Goal: Information Seeking & Learning: Learn about a topic

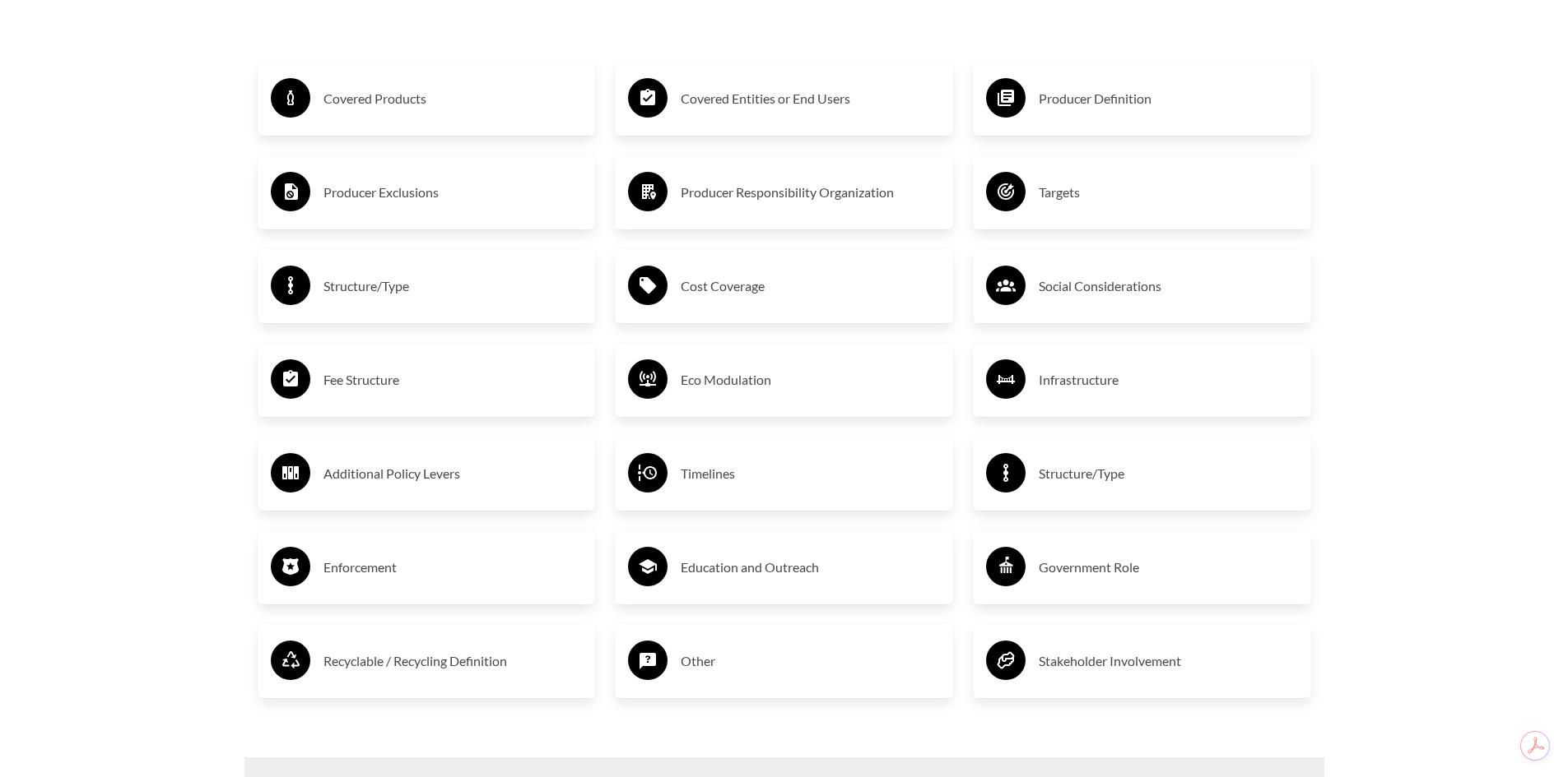
scroll to position [2961, 0]
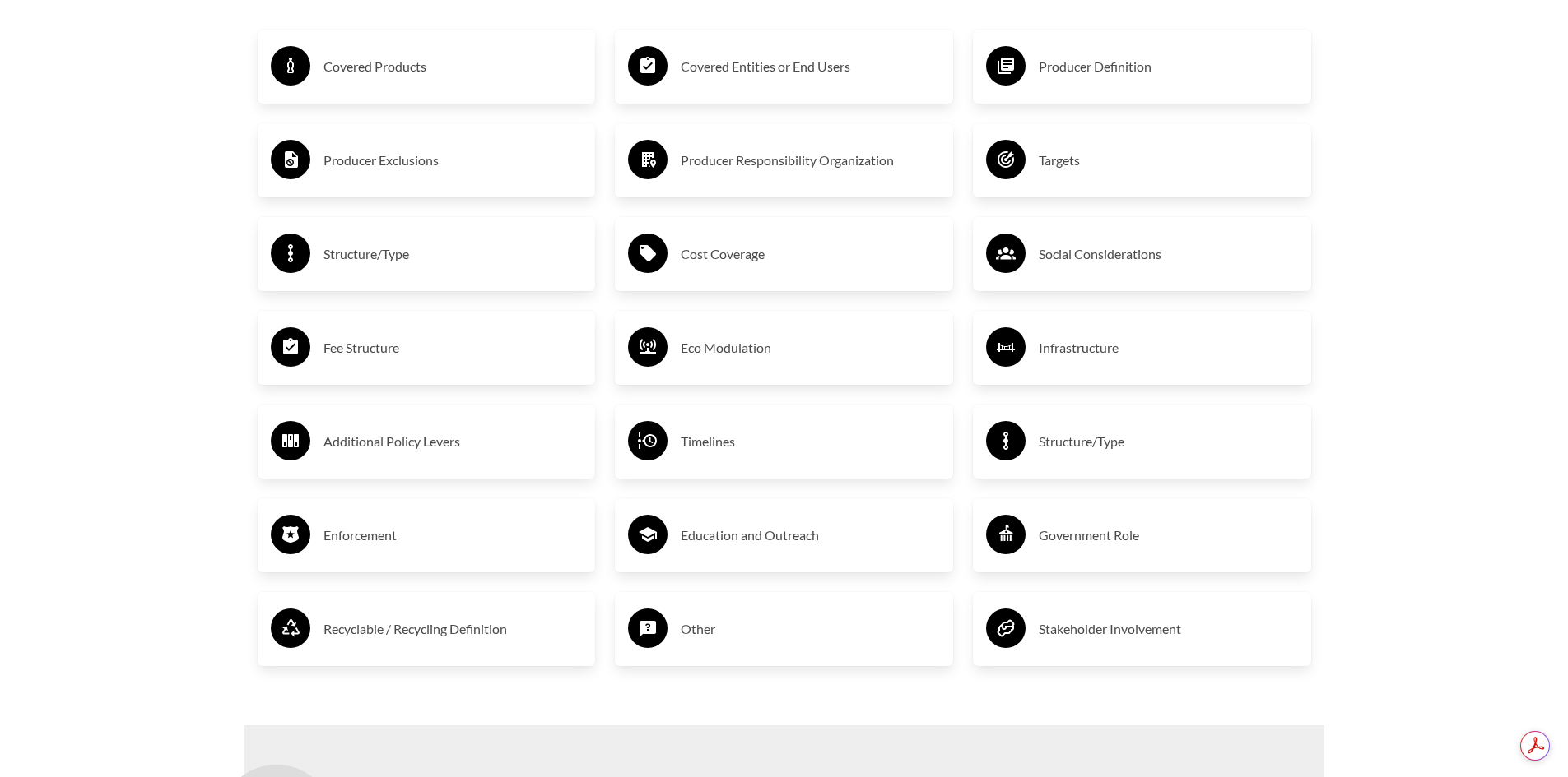
click at [428, 641] on h3 "Recyclable / Recycling Definition" at bounding box center [453, 629] width 259 height 26
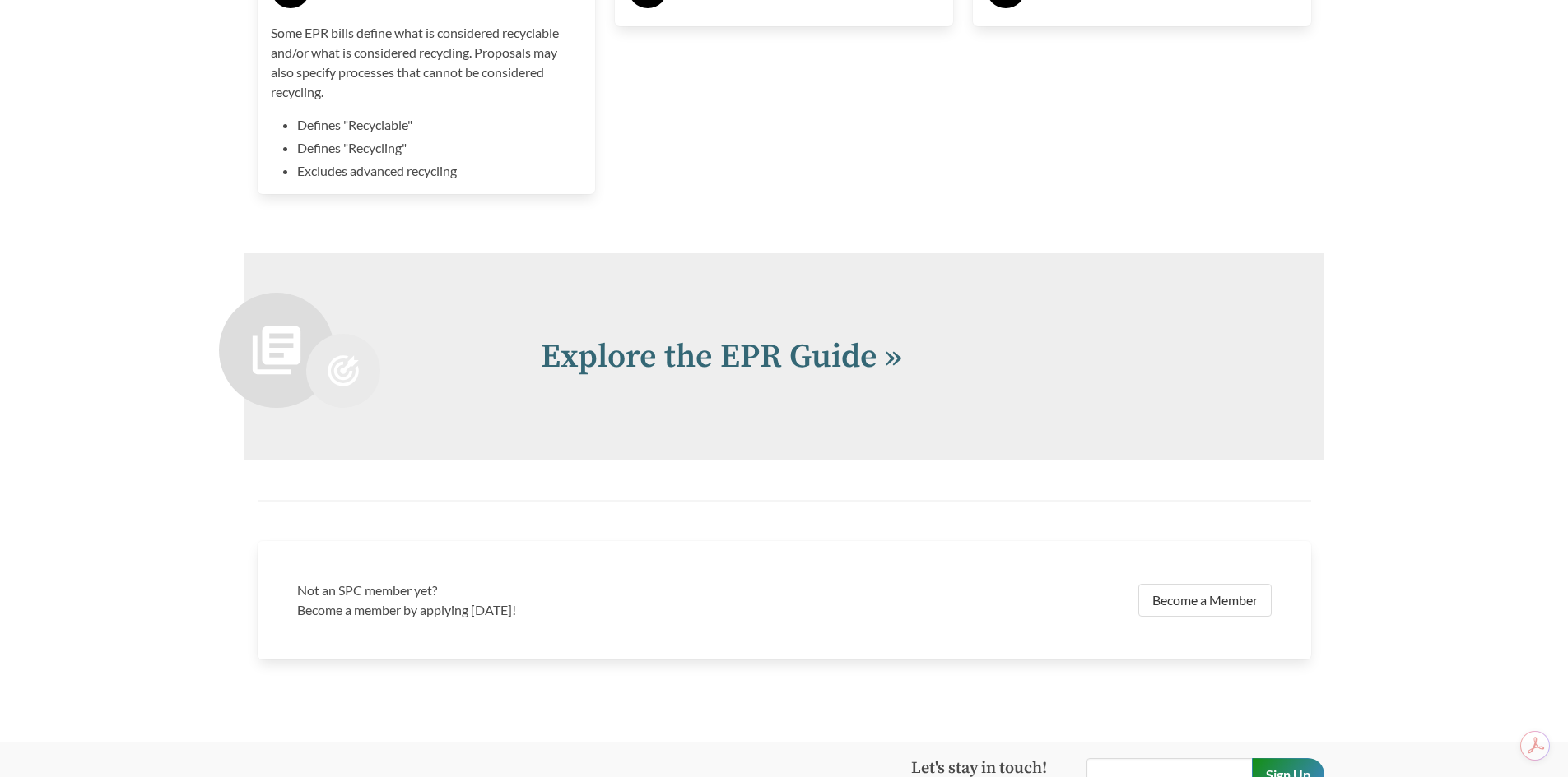
scroll to position [3771, 0]
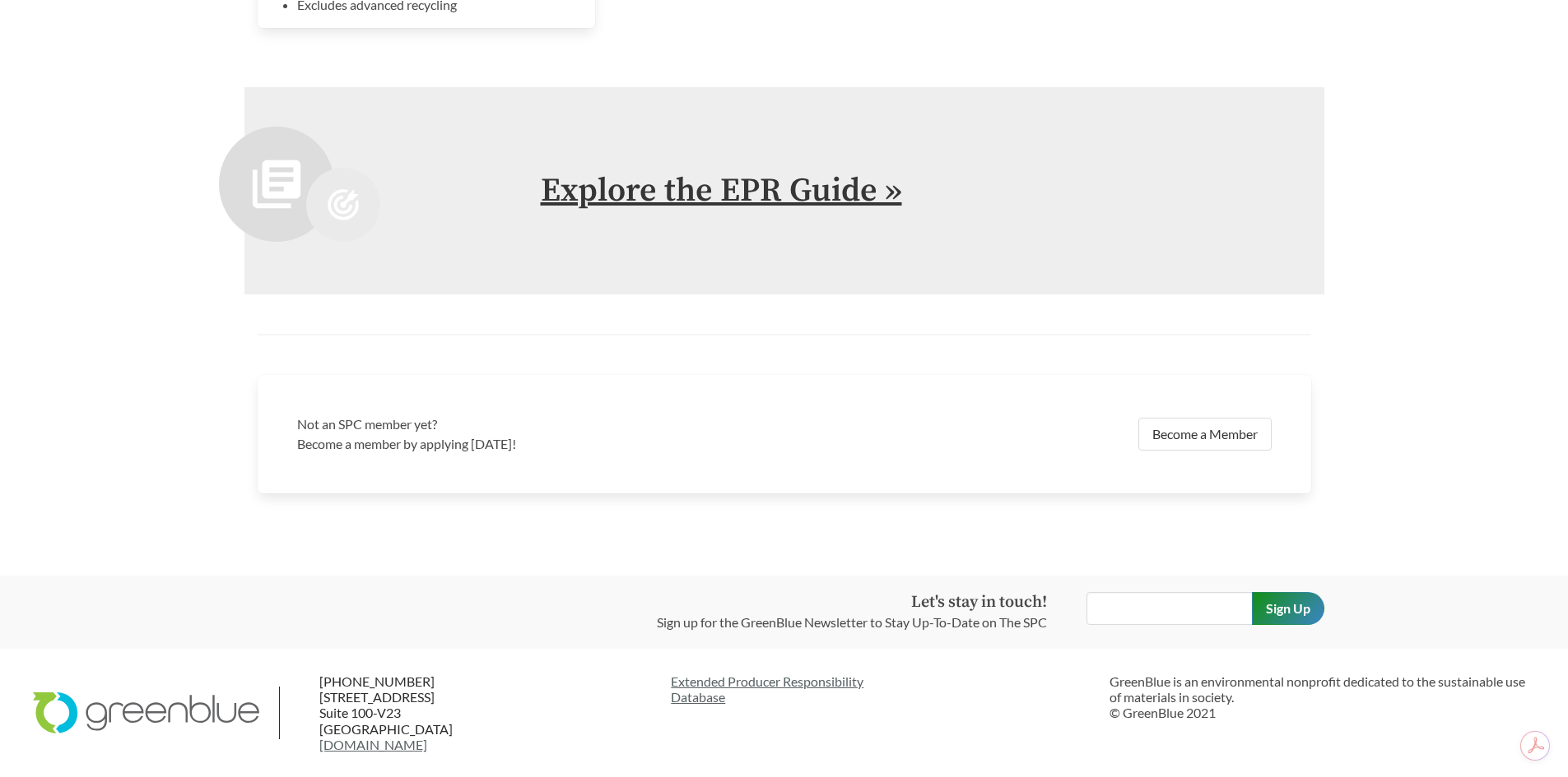
click at [788, 187] on link "Explore the EPR Guide »" at bounding box center [721, 191] width 361 height 41
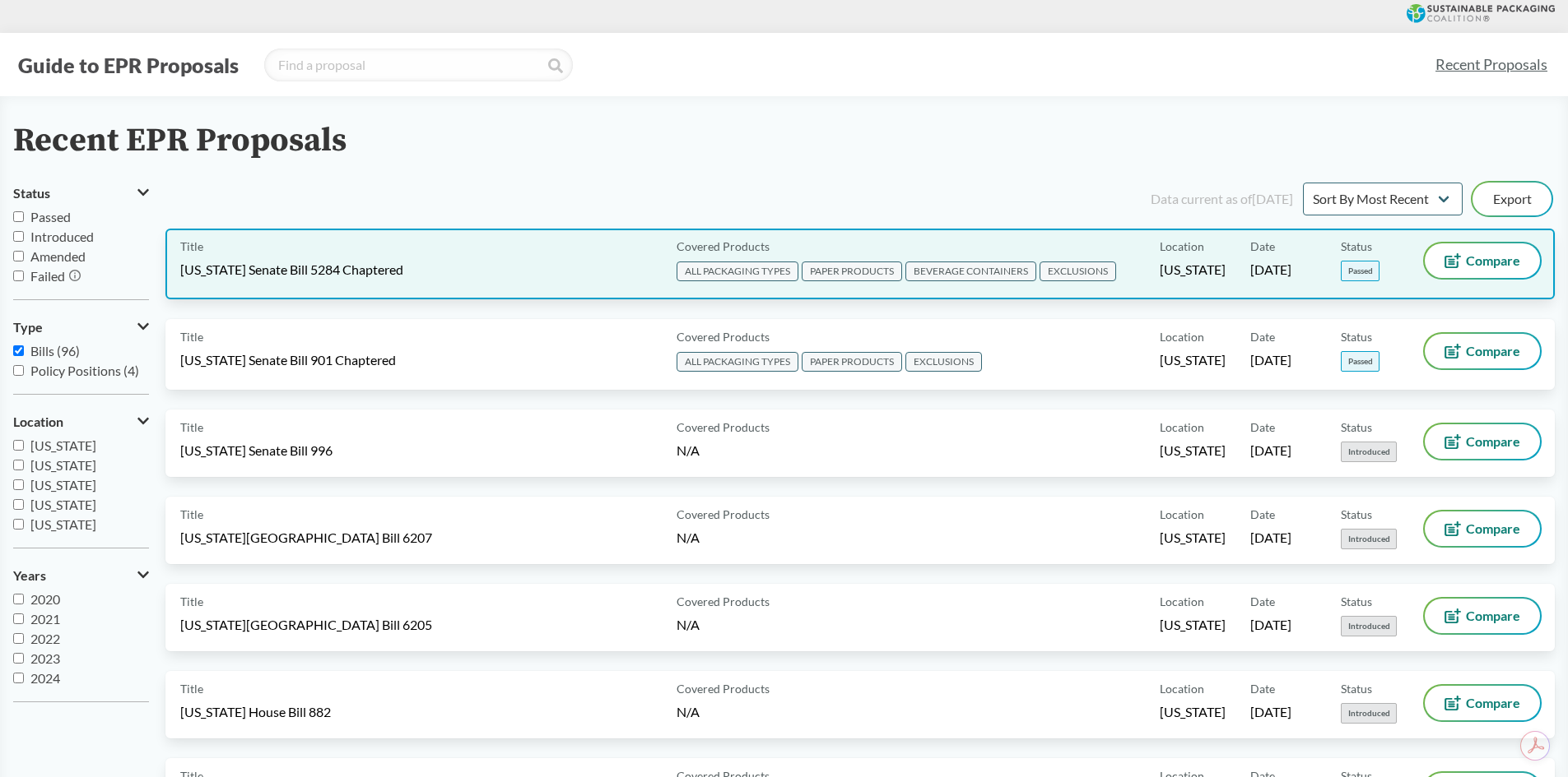
click at [545, 274] on div "Title [US_STATE] Senate Bill 5284 Chaptered" at bounding box center [425, 264] width 490 height 41
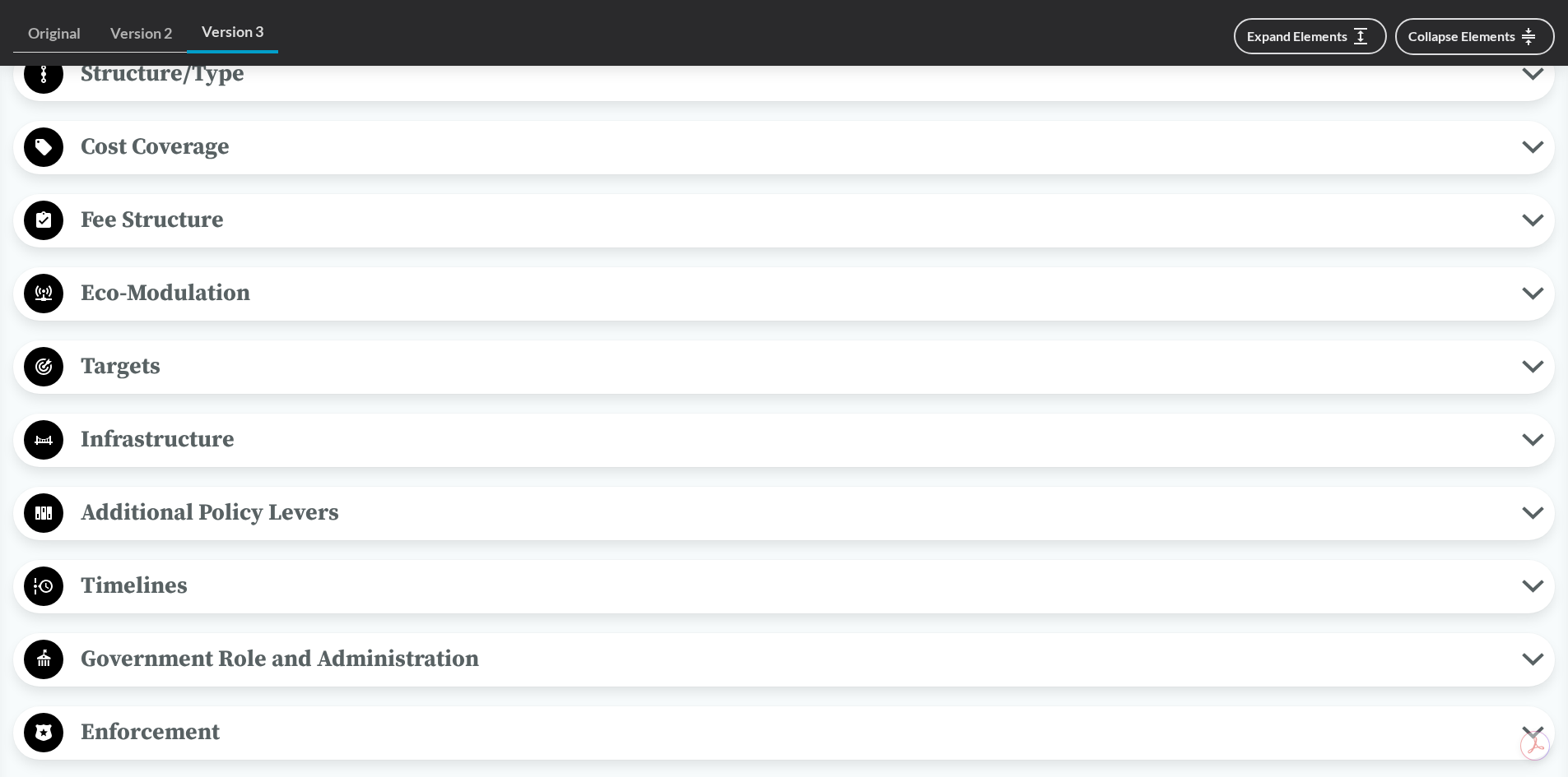
scroll to position [1069, 0]
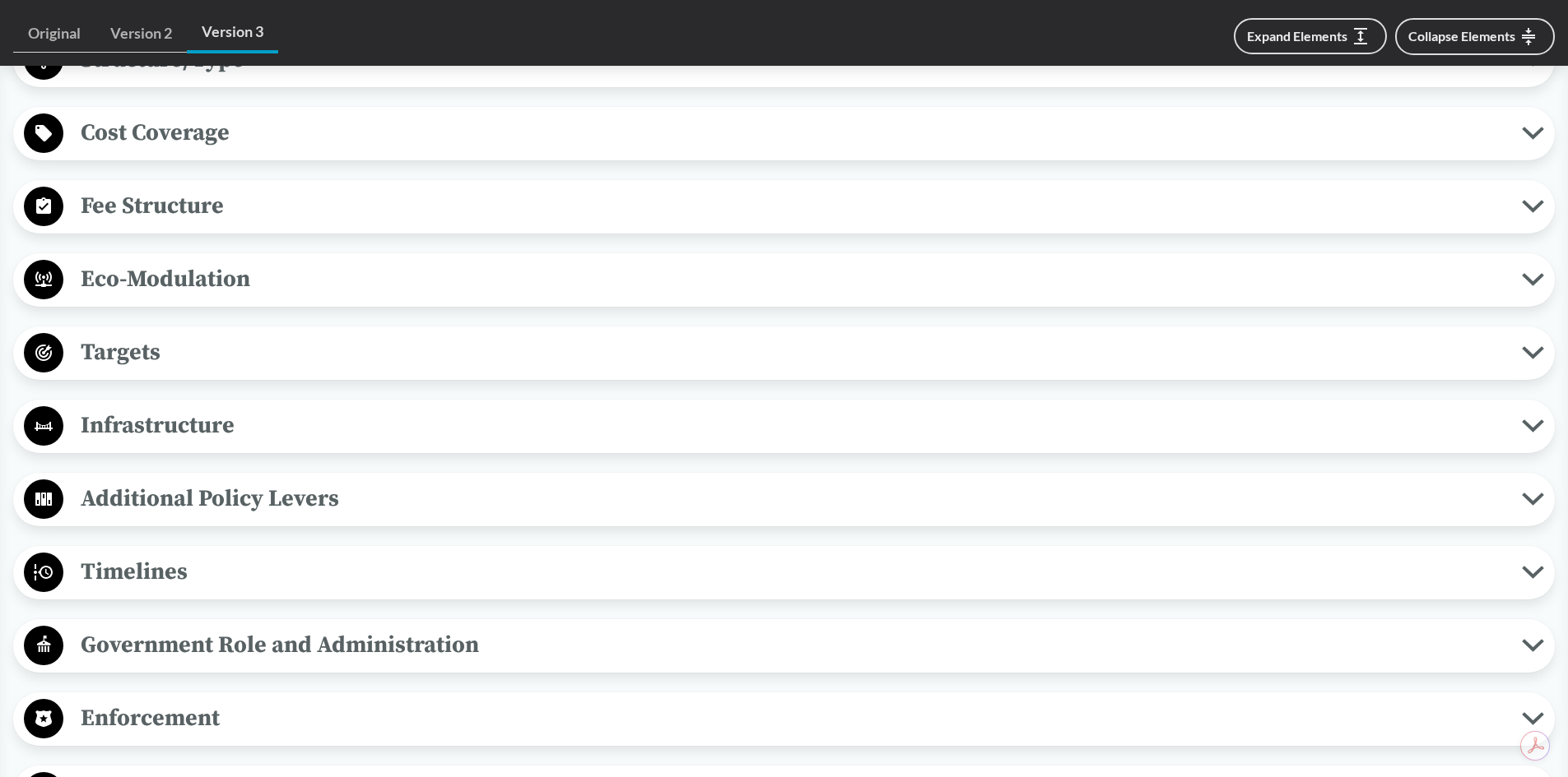
click at [237, 321] on div "Covered Products All Packaging Types Covered material means packaging and paper…" at bounding box center [784, 390] width 1542 height 1445
click at [234, 332] on button "Targets" at bounding box center [784, 353] width 1530 height 41
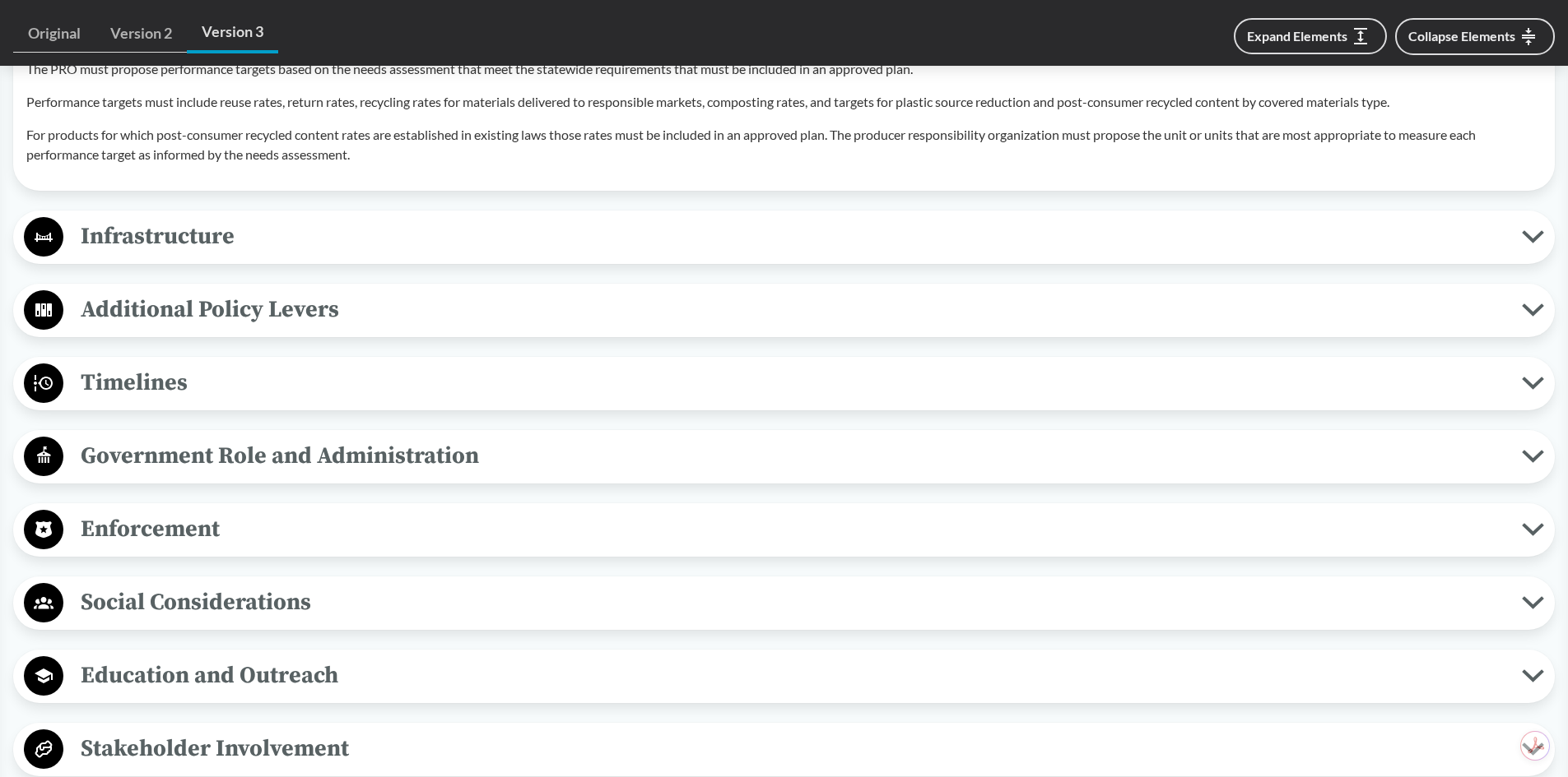
scroll to position [1975, 0]
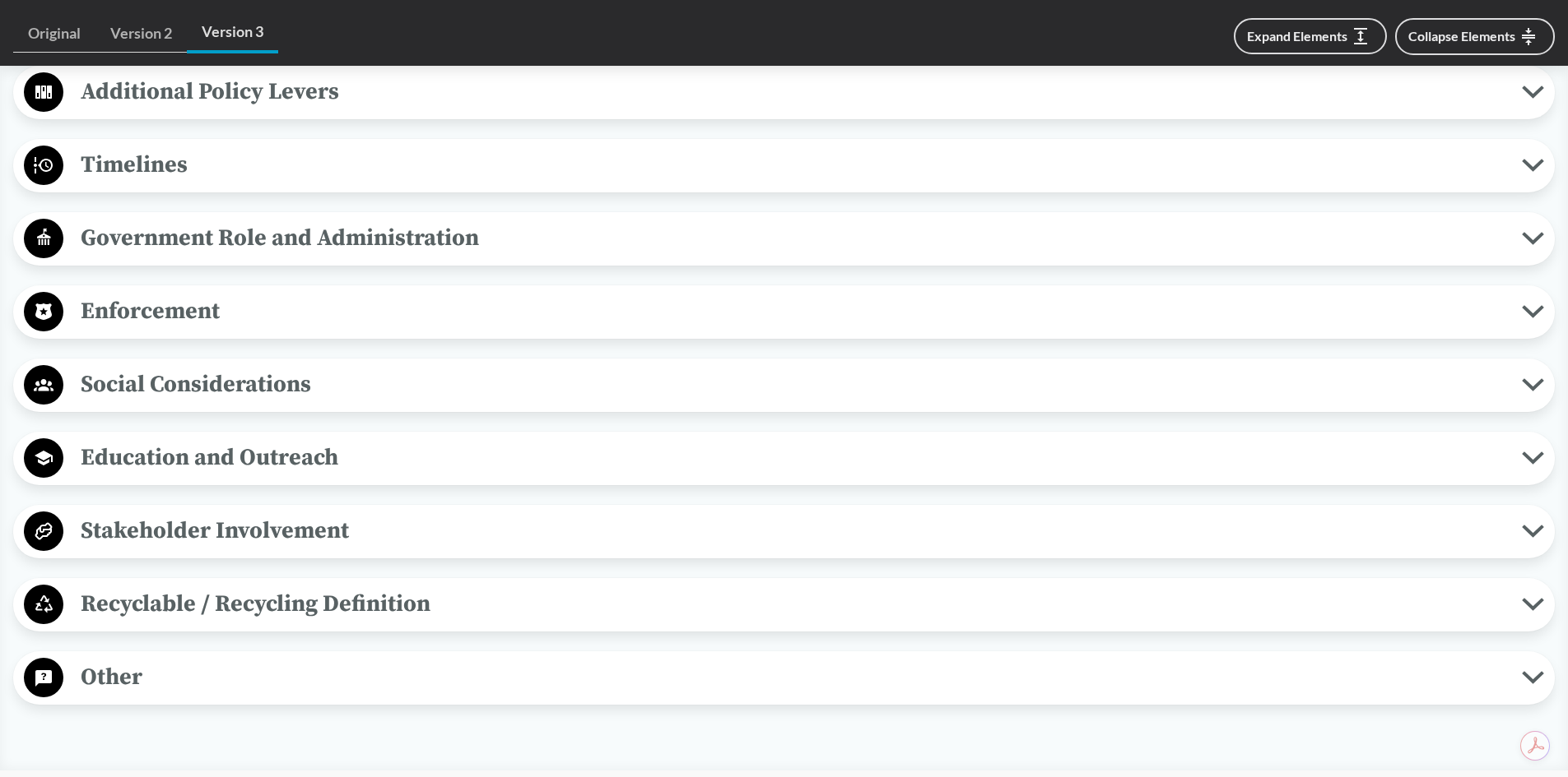
click at [536, 585] on button "Recyclable / Recycling Definition" at bounding box center [784, 604] width 1530 height 41
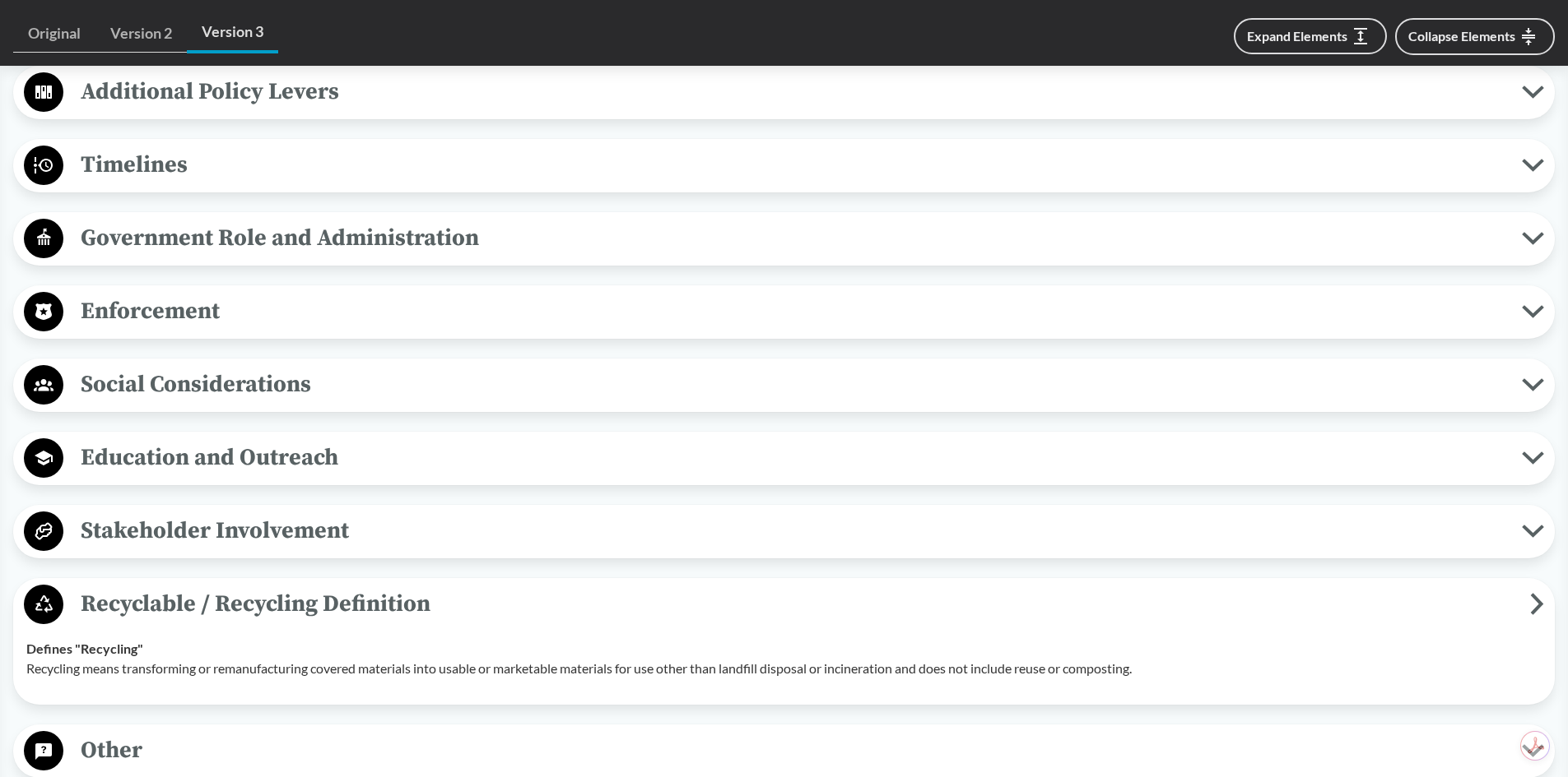
click at [511, 520] on span "Stakeholder Involvement" at bounding box center [792, 530] width 1459 height 37
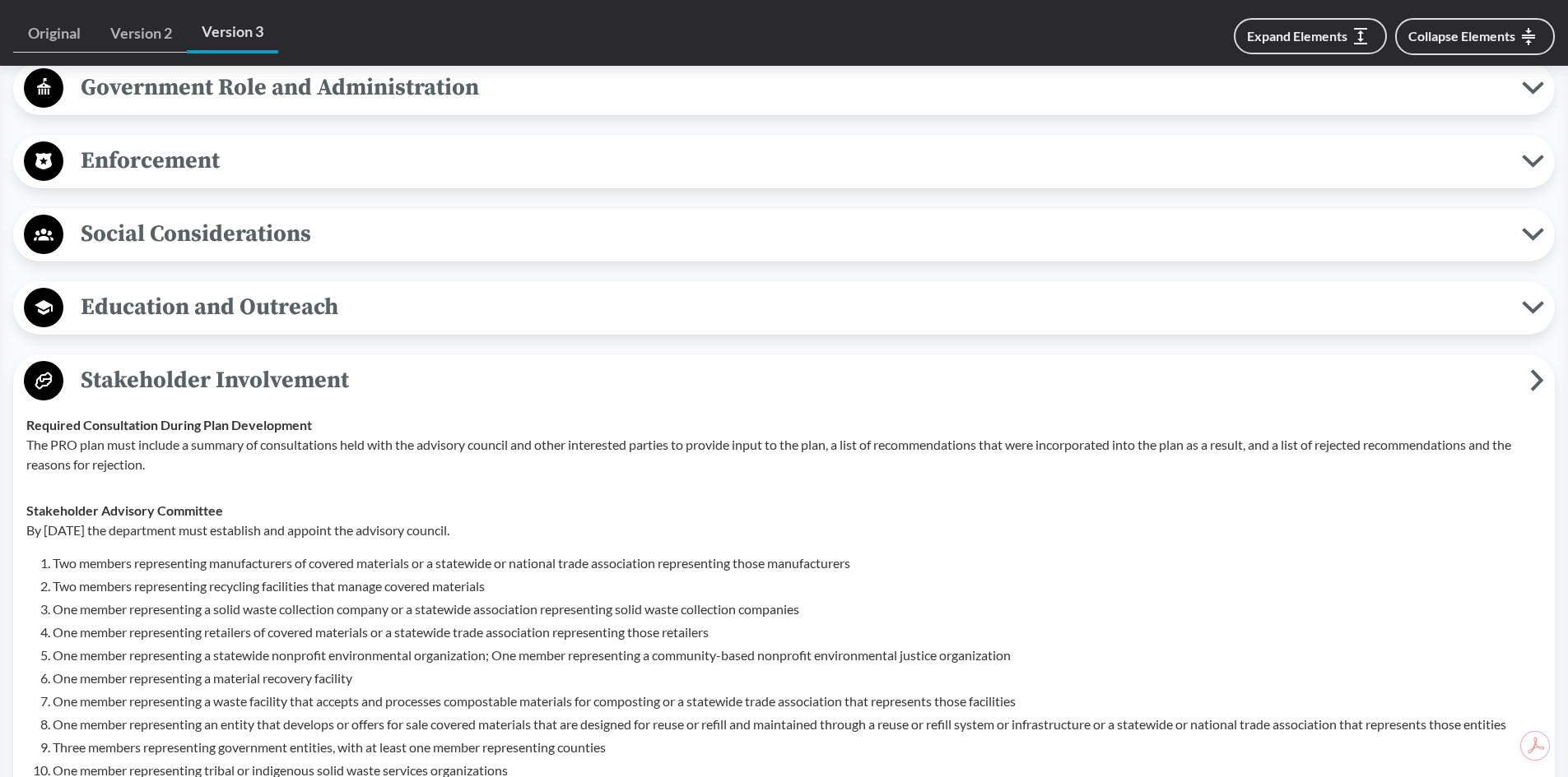
scroll to position [2386, 0]
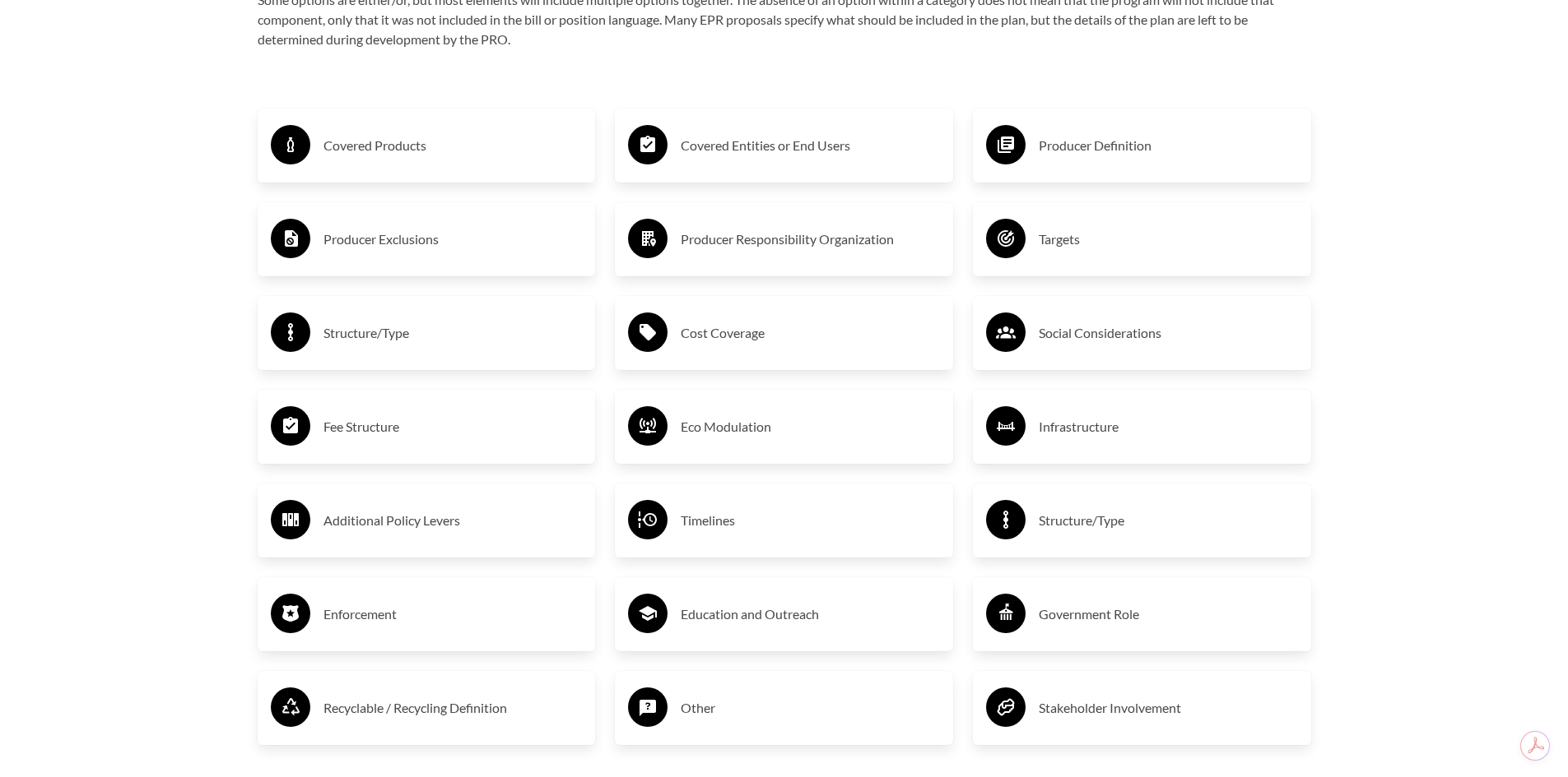
scroll to position [3290, 0]
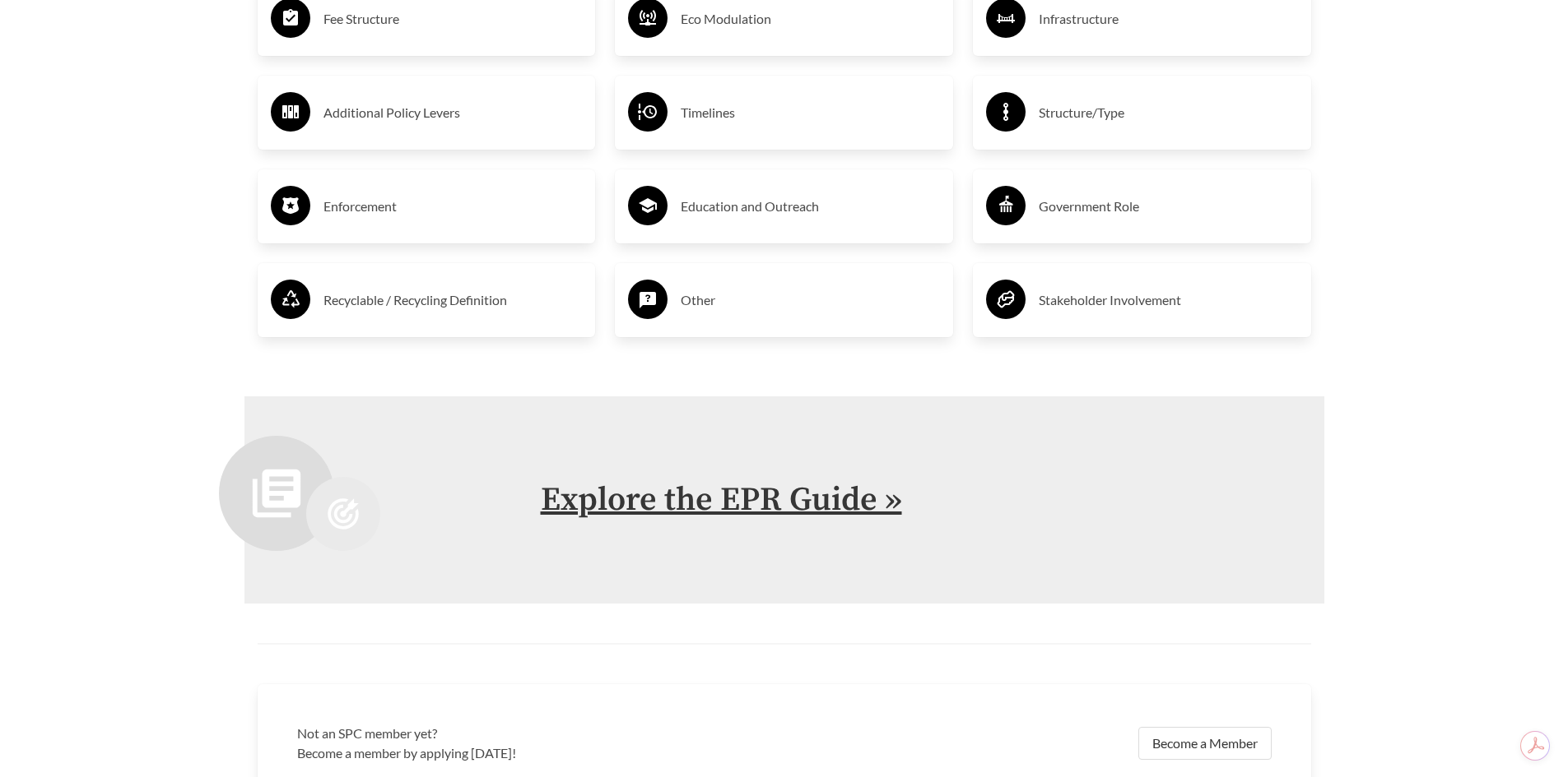
click at [652, 490] on link "Explore the EPR Guide »" at bounding box center [721, 501] width 361 height 41
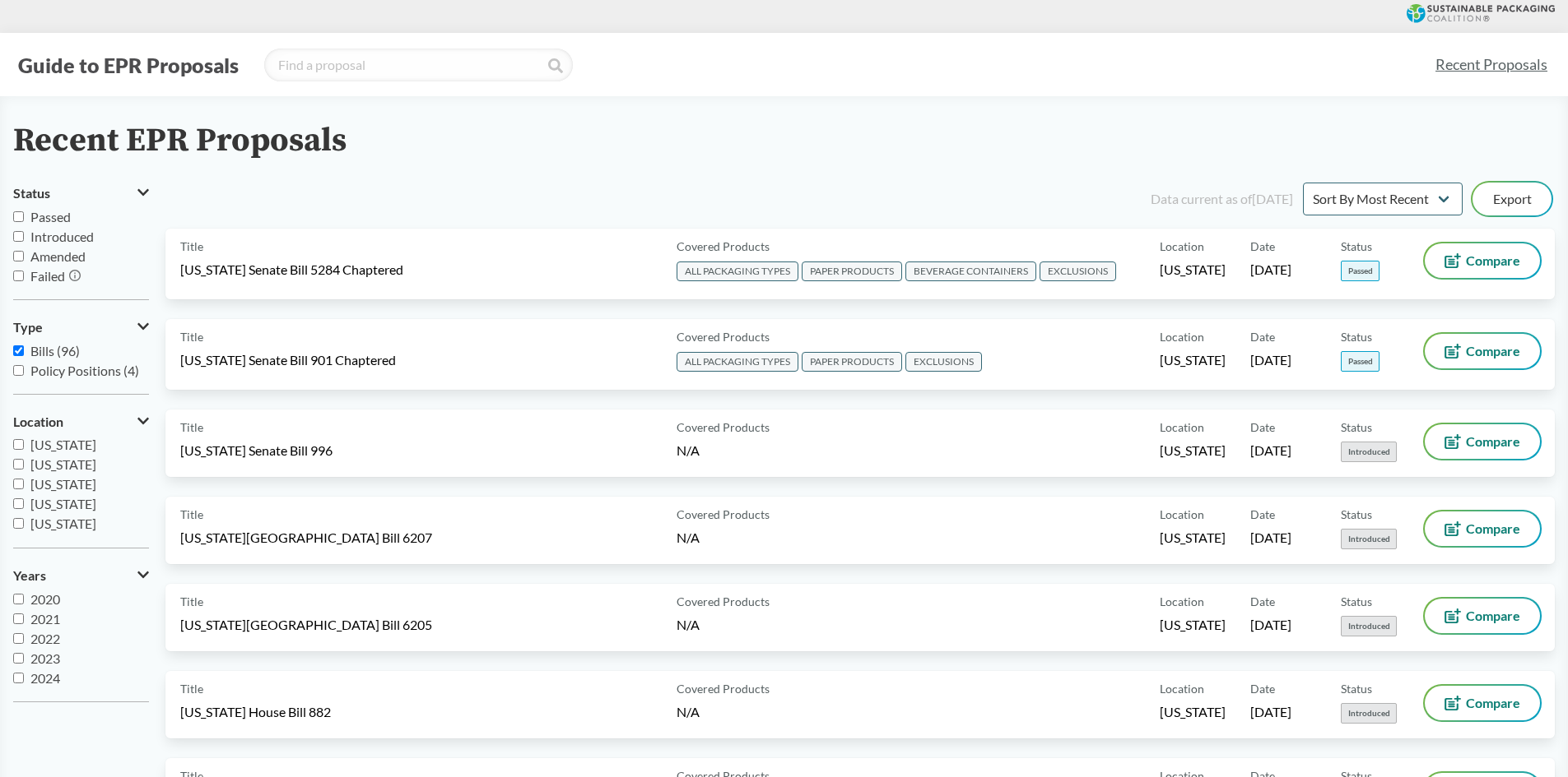
scroll to position [247, 0]
click at [14, 492] on input "[US_STATE]" at bounding box center [18, 494] width 10 height 10
checkbox input "true"
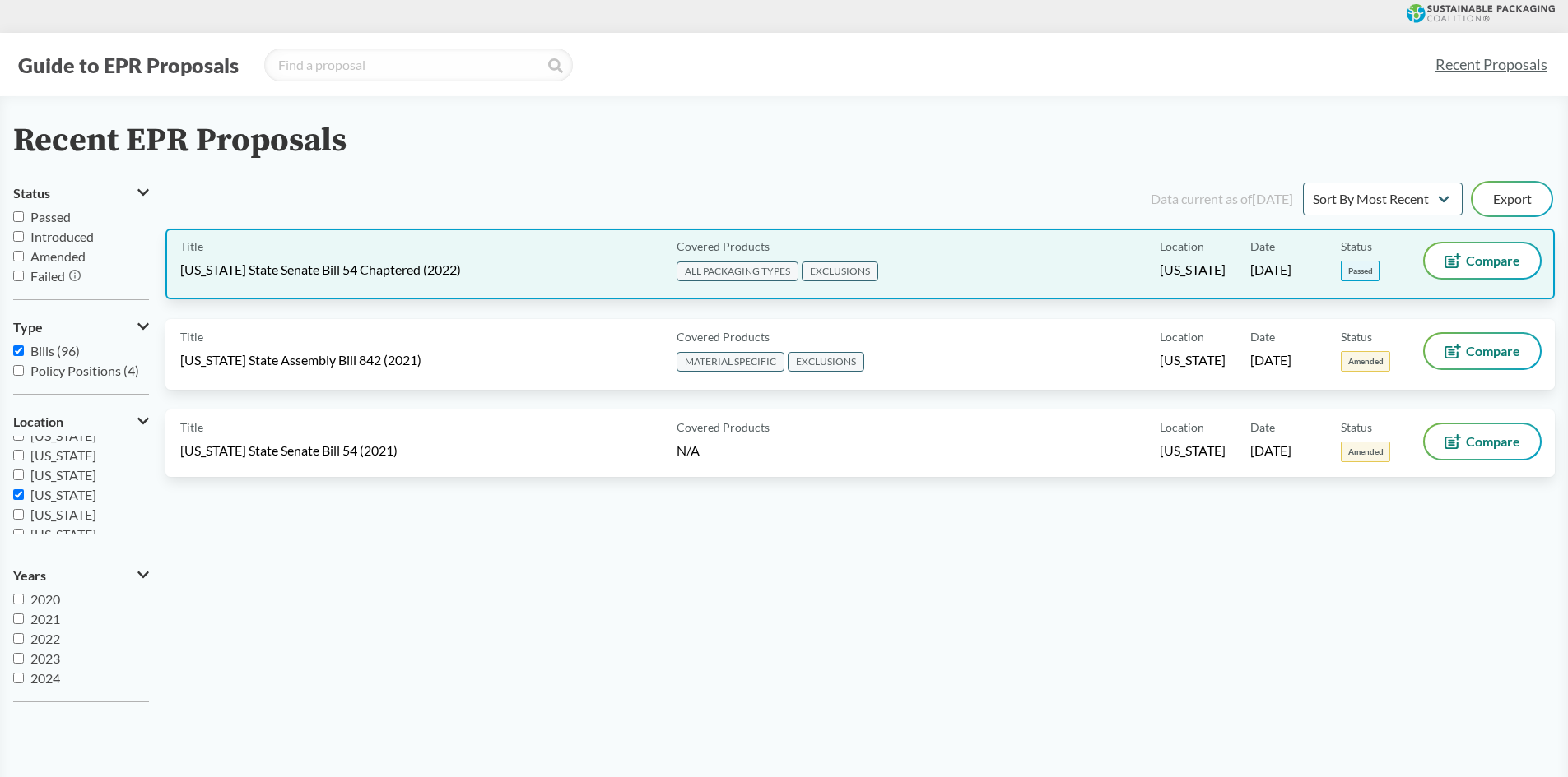
click at [1115, 271] on div "Covered Products ALL PACKAGING TYPES EXCLUSIONS" at bounding box center [914, 264] width 490 height 41
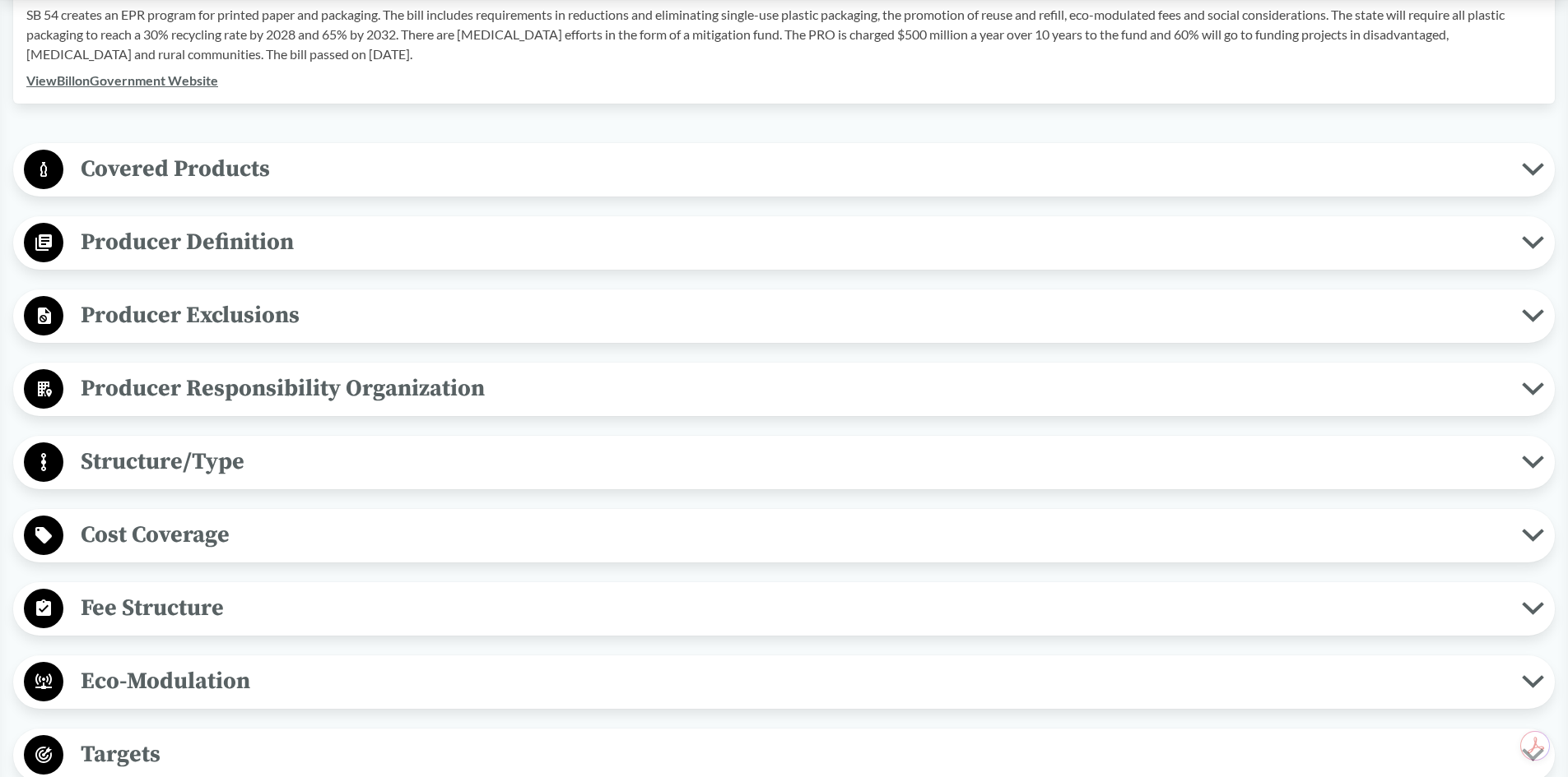
scroll to position [658, 0]
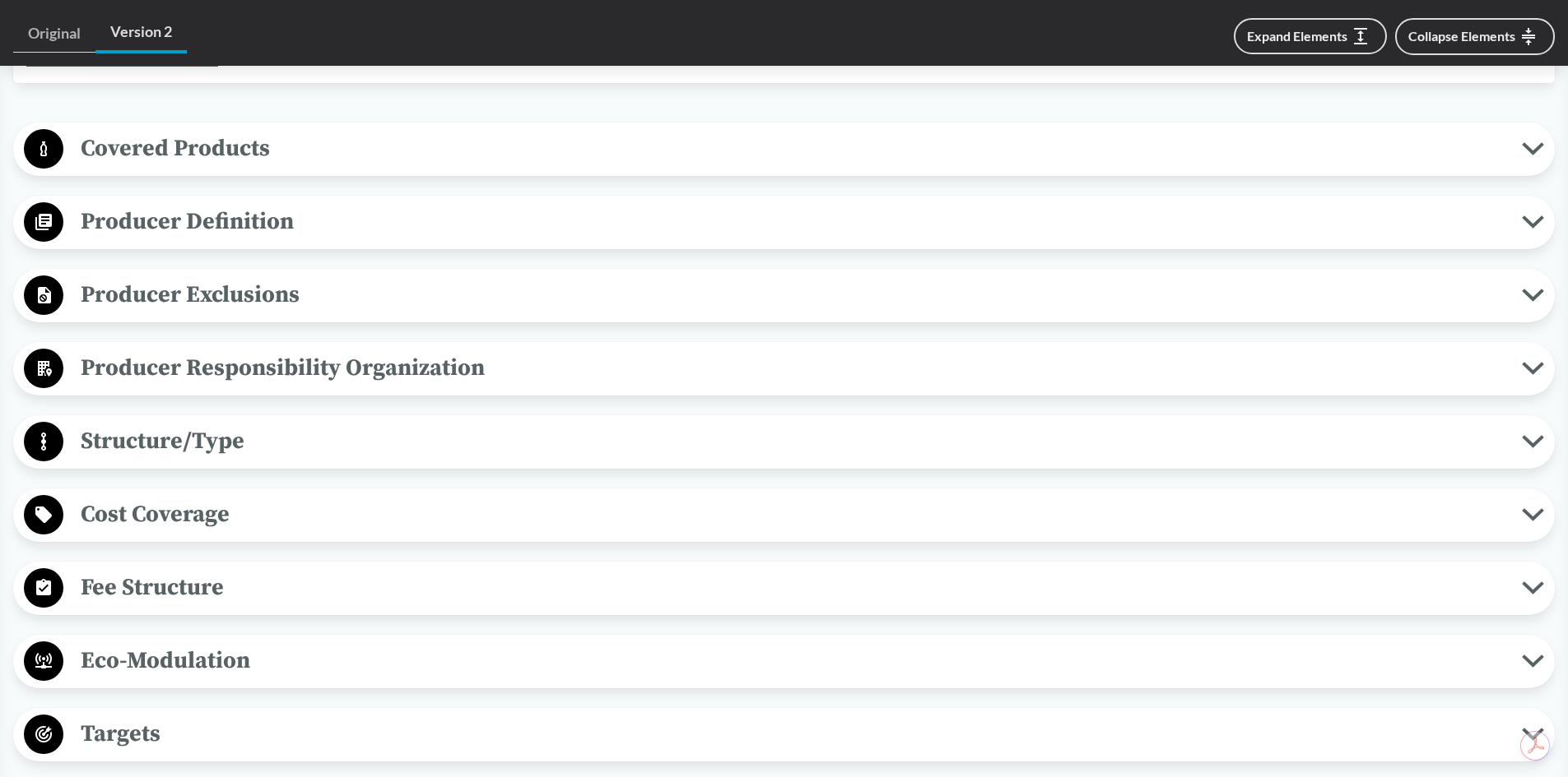
click at [192, 736] on span "Targets" at bounding box center [792, 734] width 1459 height 37
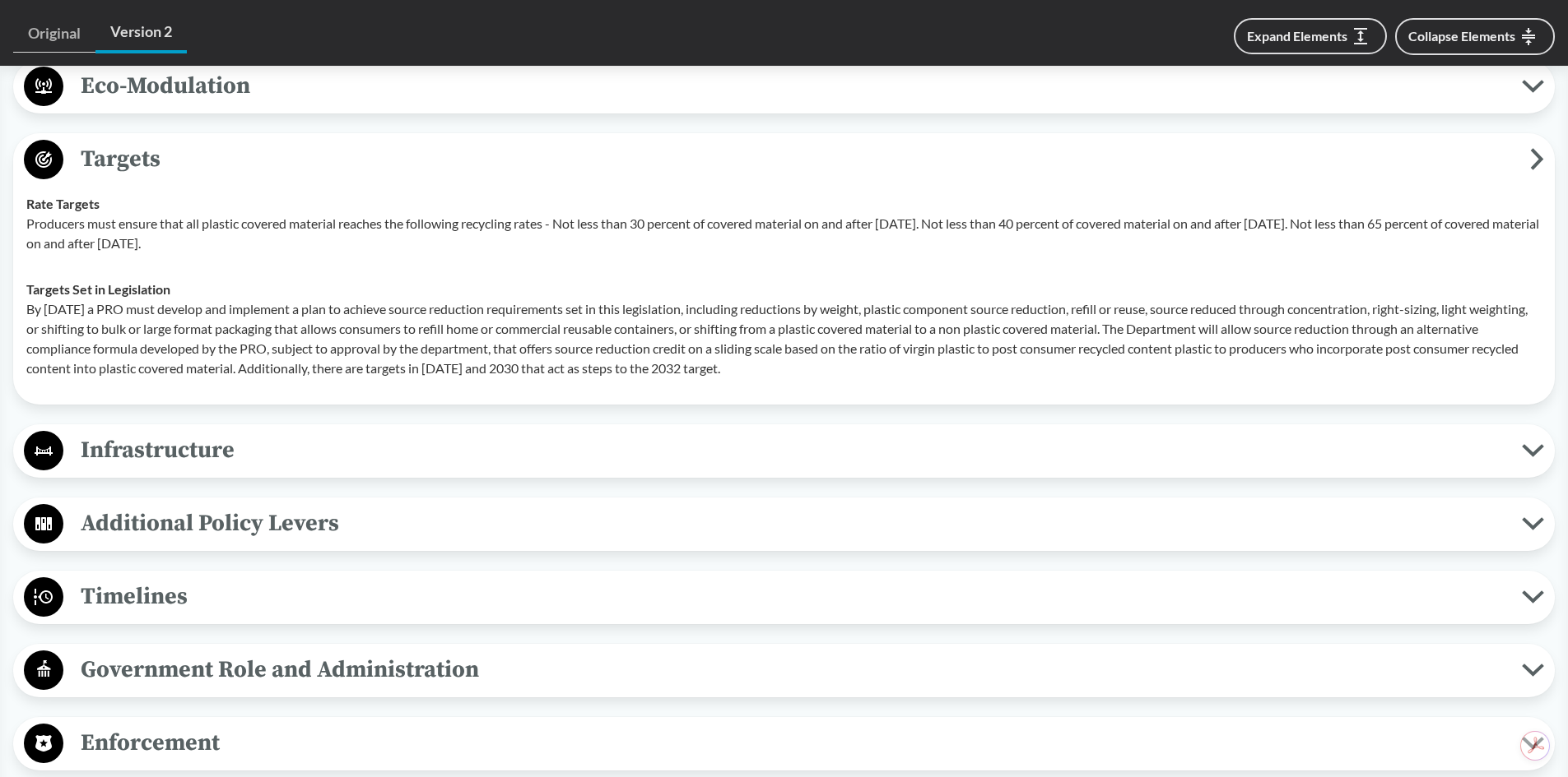
scroll to position [1233, 0]
click at [297, 459] on span "Infrastructure" at bounding box center [792, 449] width 1459 height 37
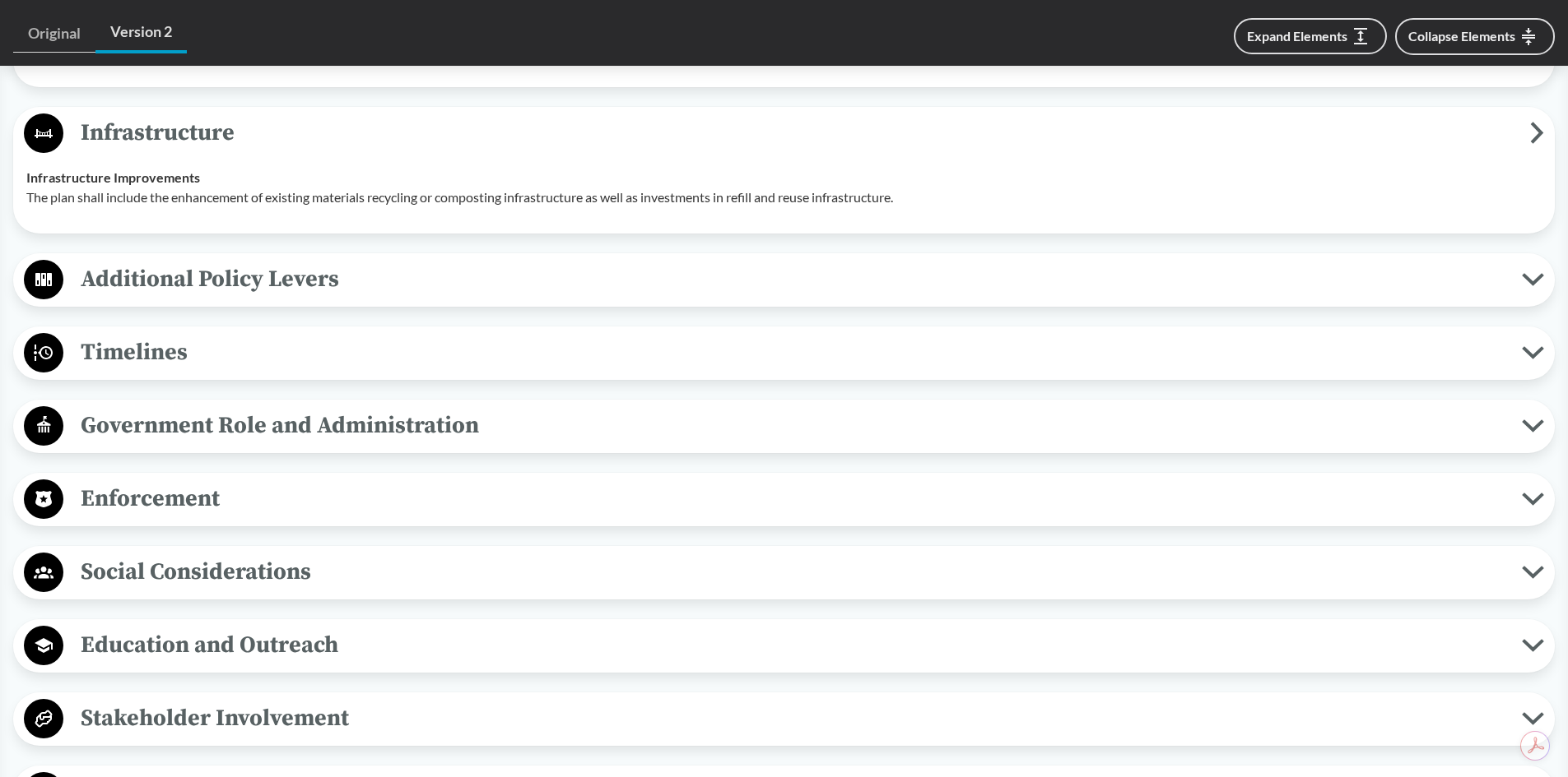
scroll to position [1562, 0]
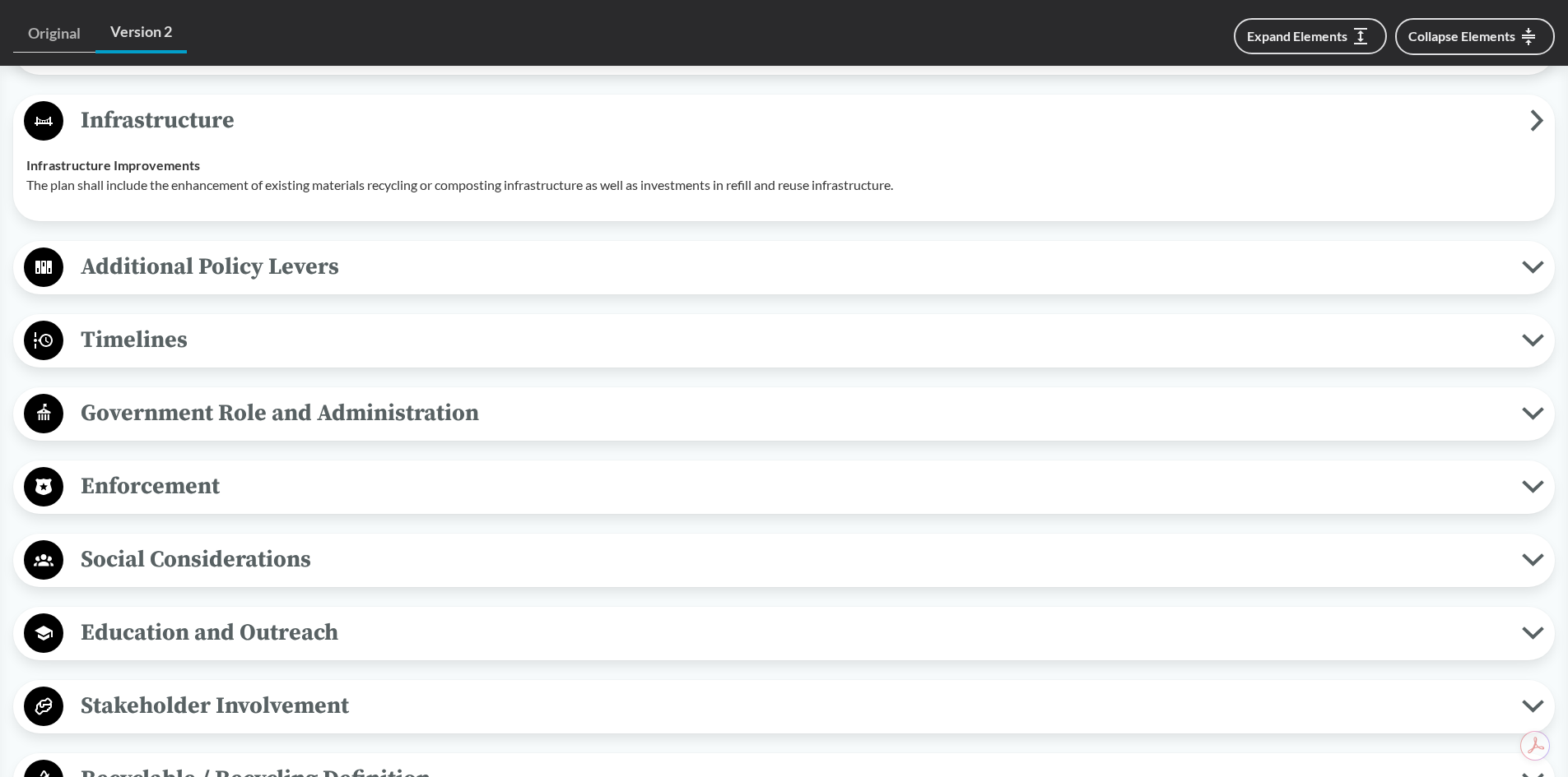
click at [267, 340] on span "Timelines" at bounding box center [792, 339] width 1459 height 37
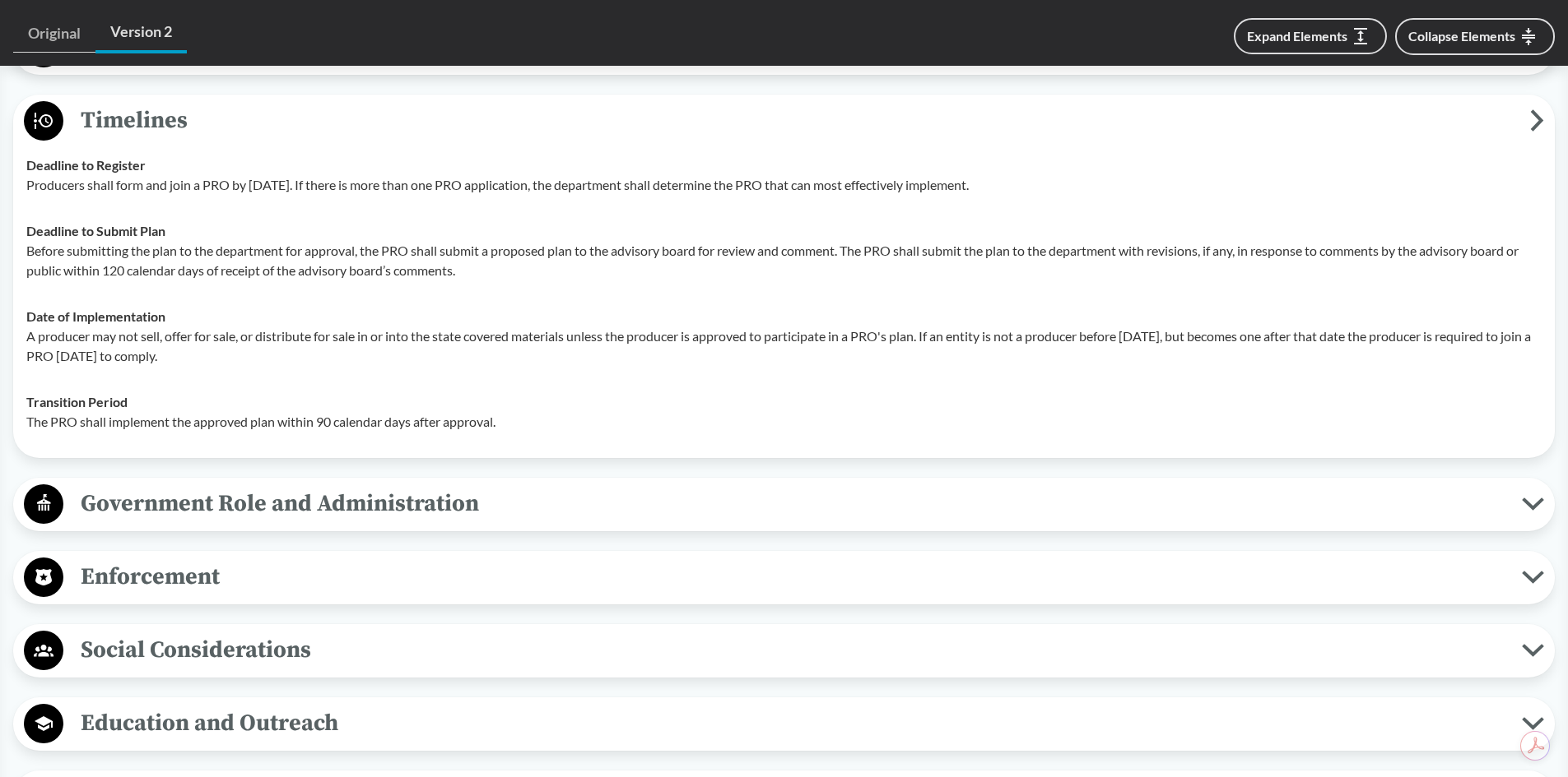
scroll to position [2057, 0]
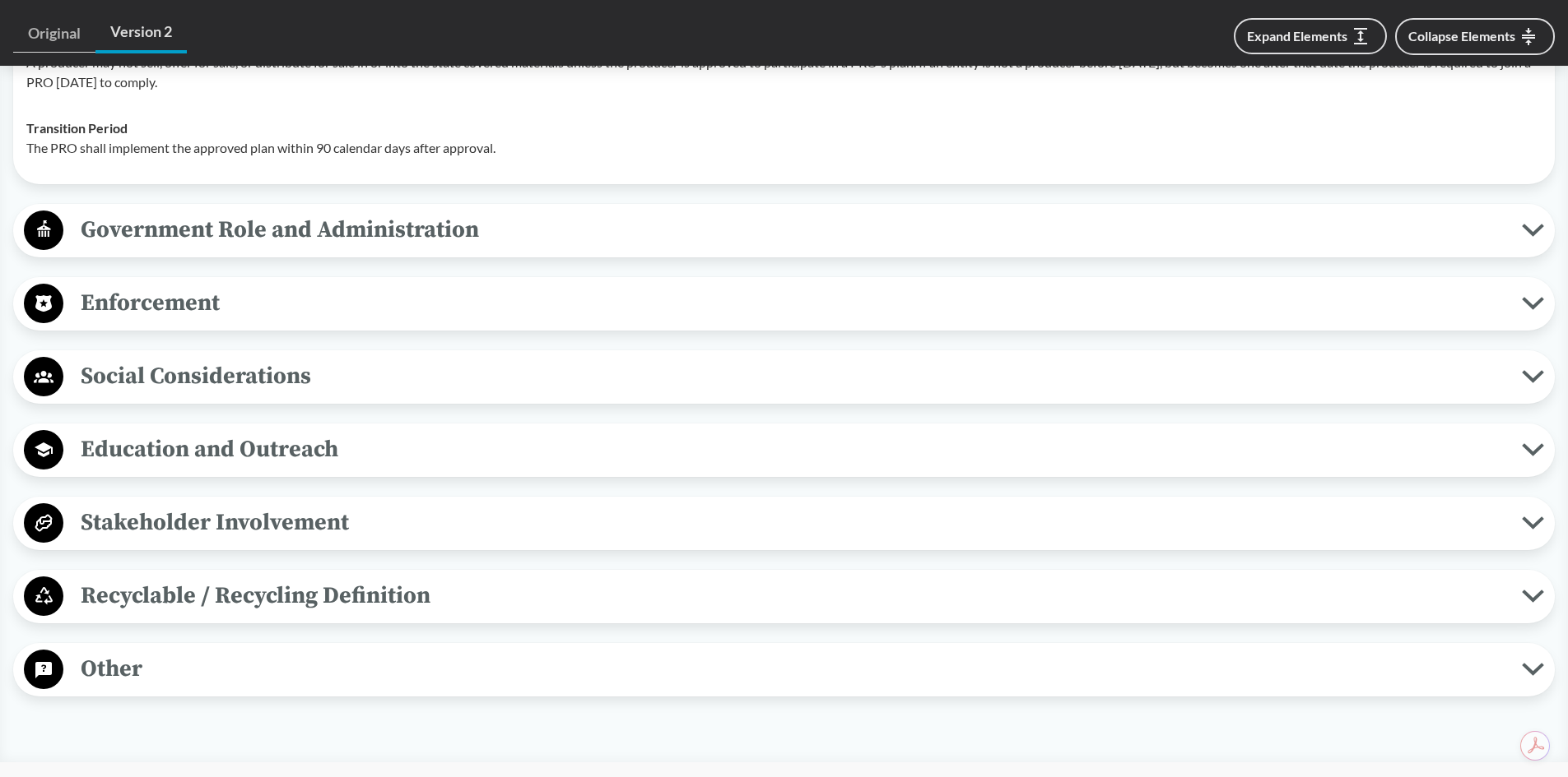
click at [255, 596] on span "Recyclable / Recycling Definition" at bounding box center [792, 595] width 1459 height 37
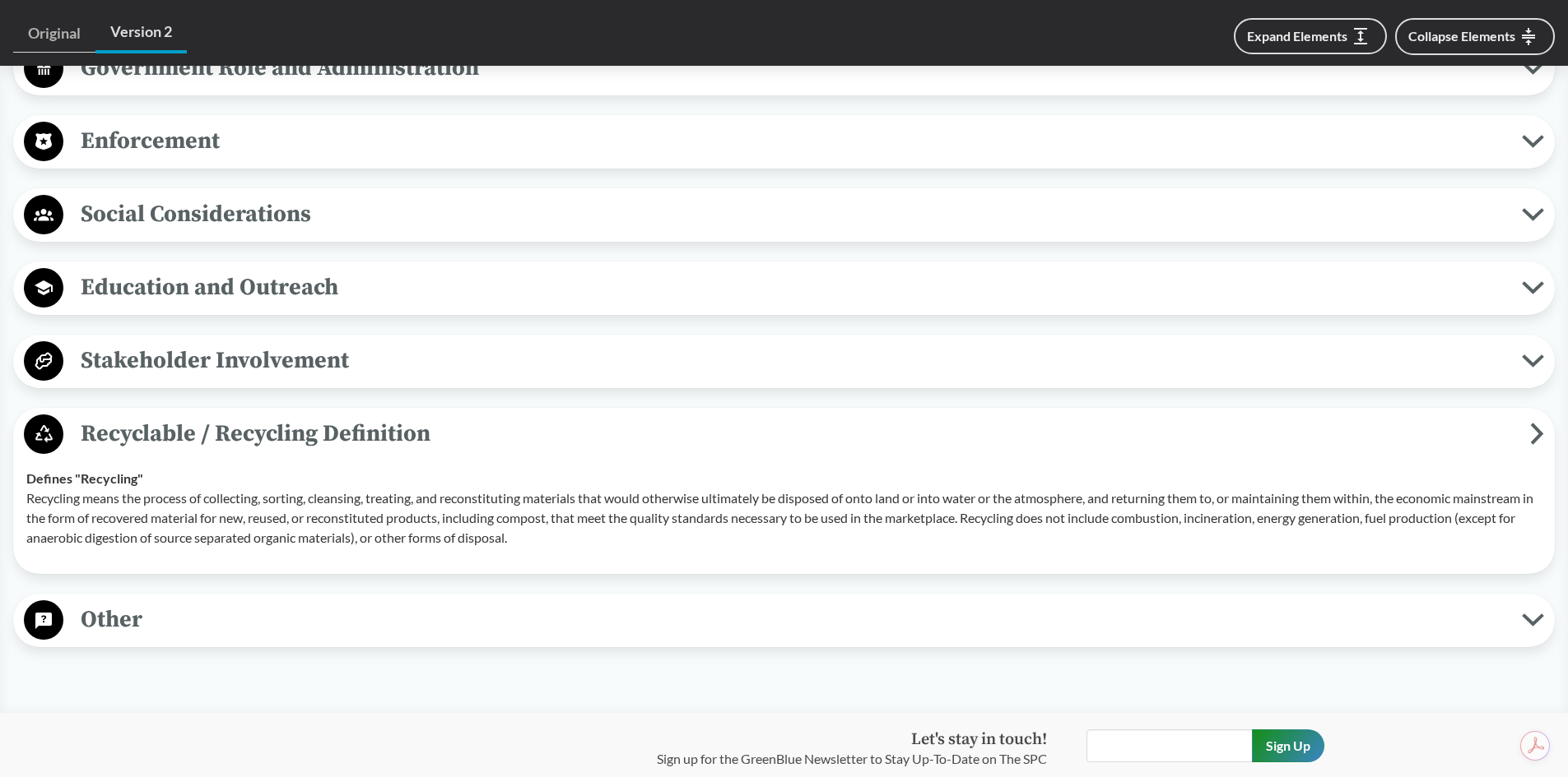
scroll to position [2386, 0]
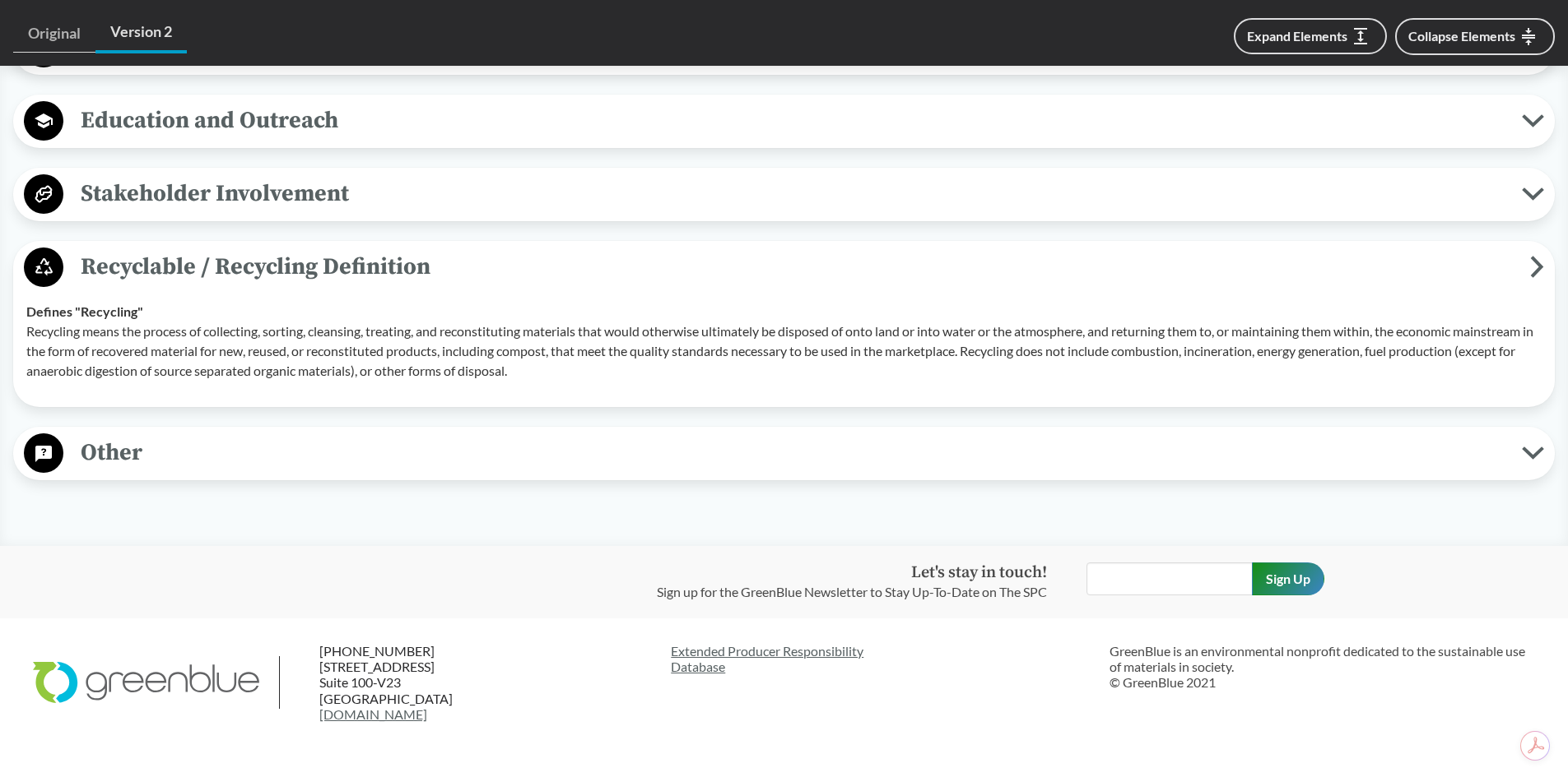
click at [409, 433] on button "Other" at bounding box center [784, 454] width 1530 height 41
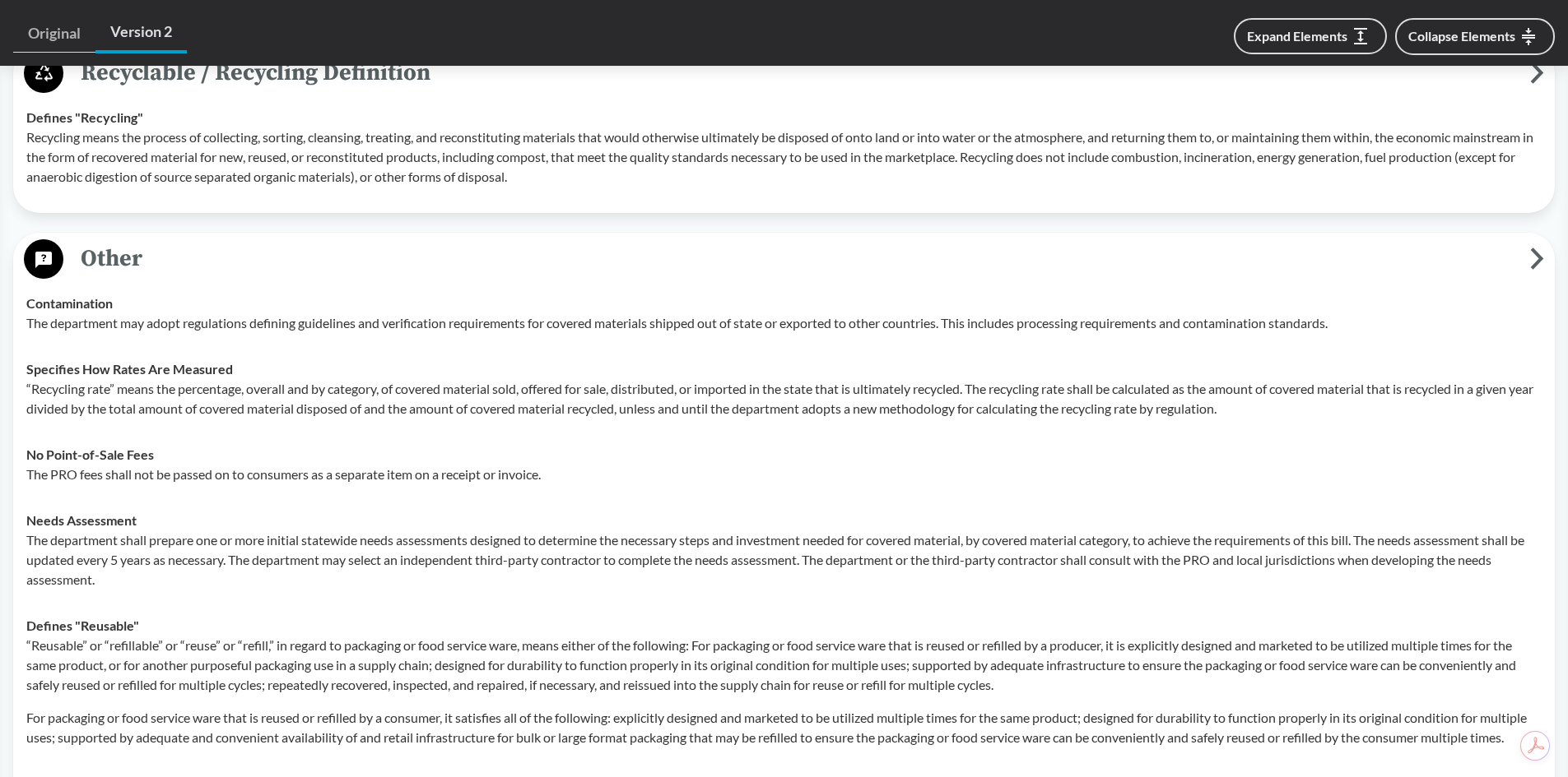
scroll to position [2550, 0]
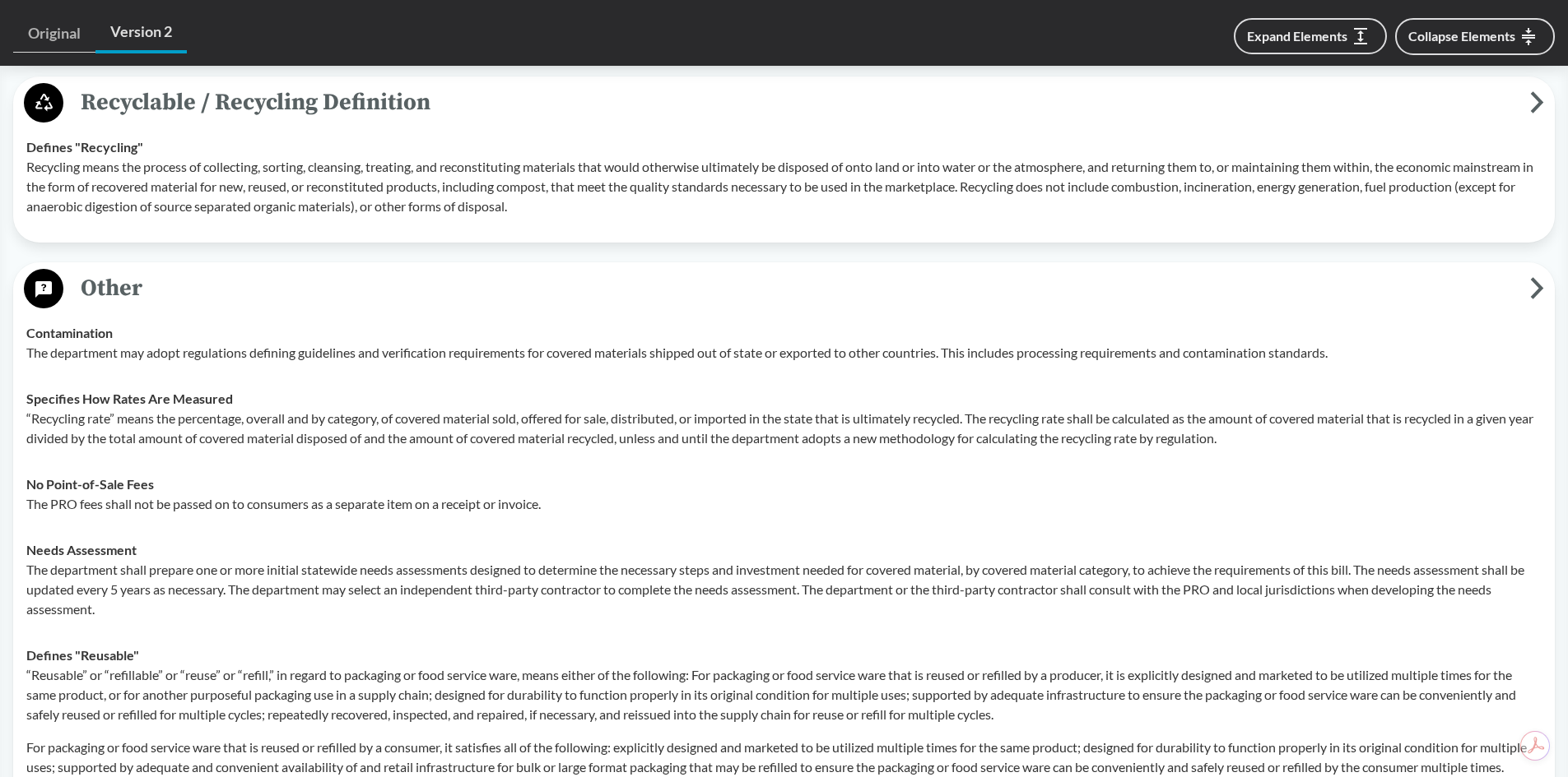
click at [279, 292] on span "Other" at bounding box center [796, 288] width 1466 height 37
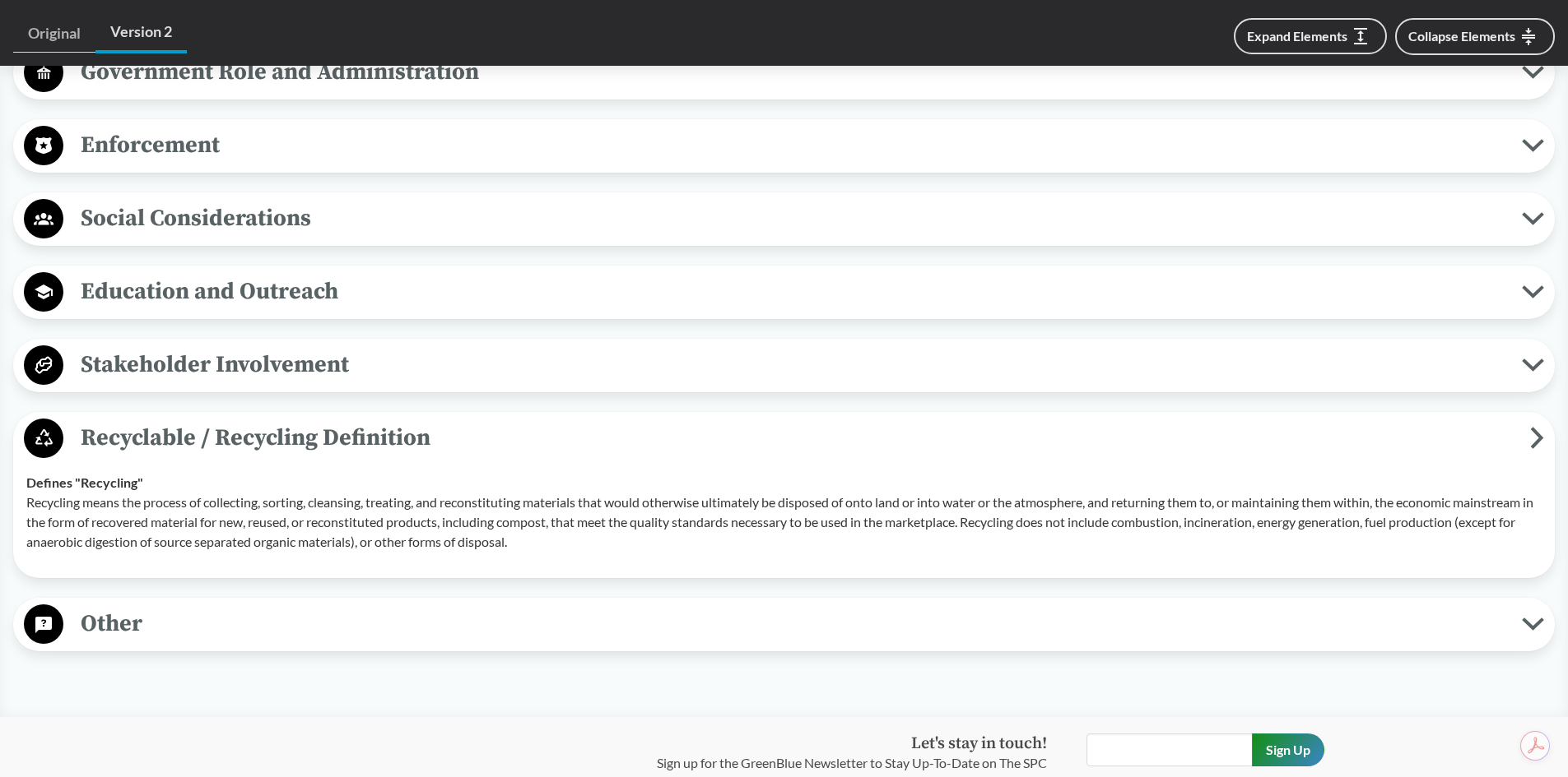
scroll to position [2194, 0]
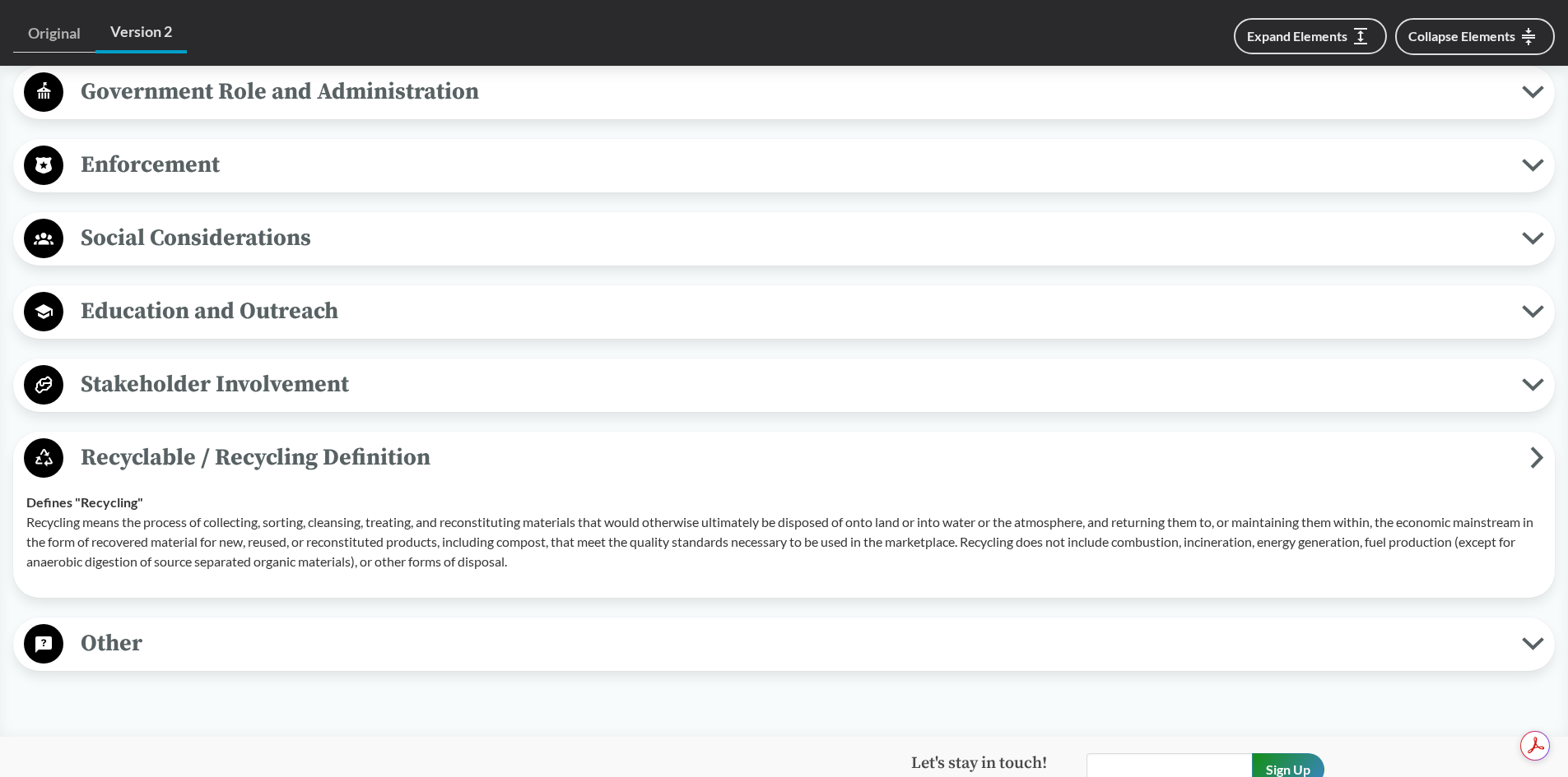
click at [332, 216] on div "Social Considerations Socially Just Management At minimum 50% of the funds from…" at bounding box center [784, 239] width 1542 height 54
click at [330, 235] on span "Social Considerations" at bounding box center [792, 238] width 1459 height 37
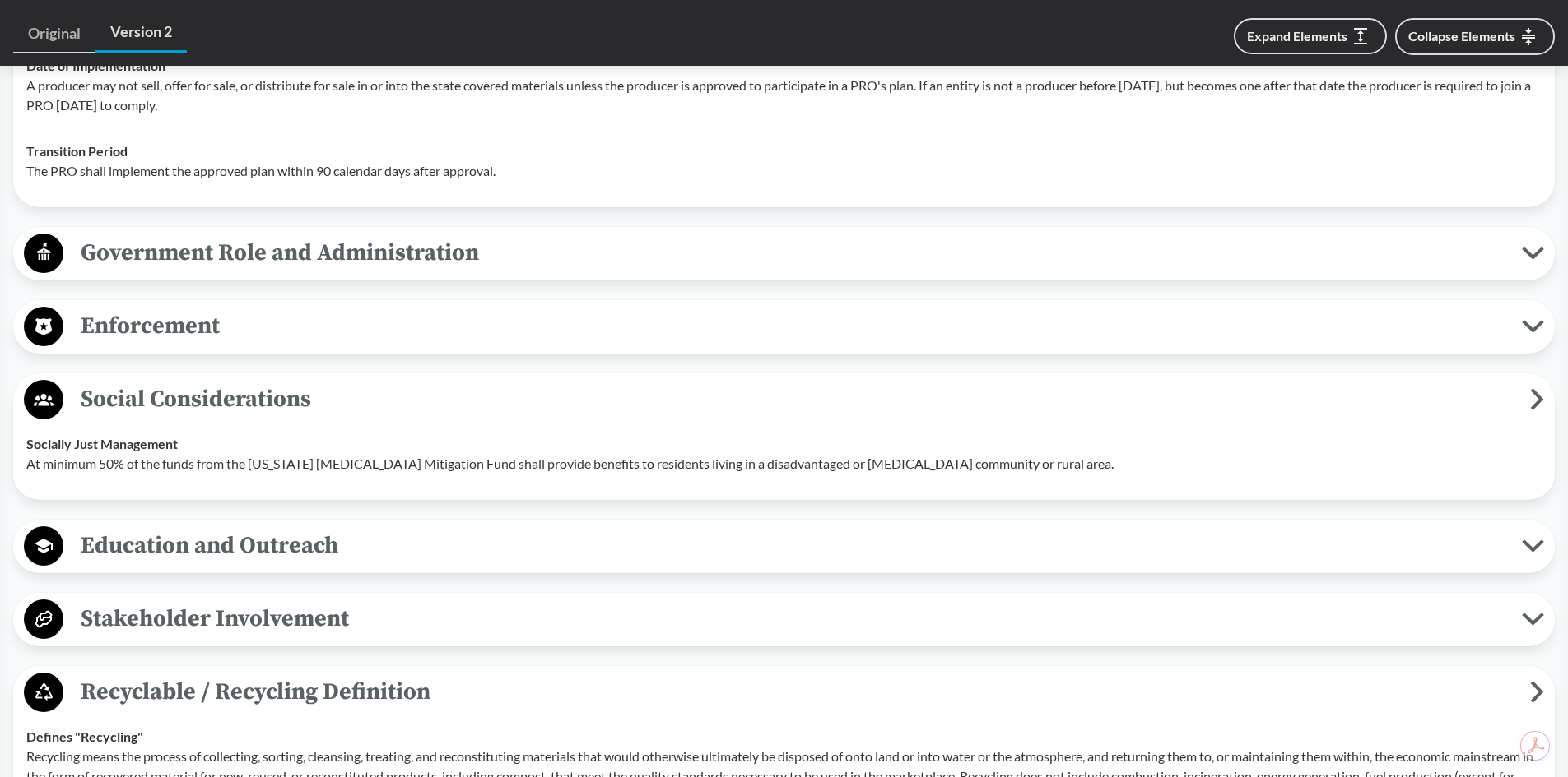
scroll to position [2030, 0]
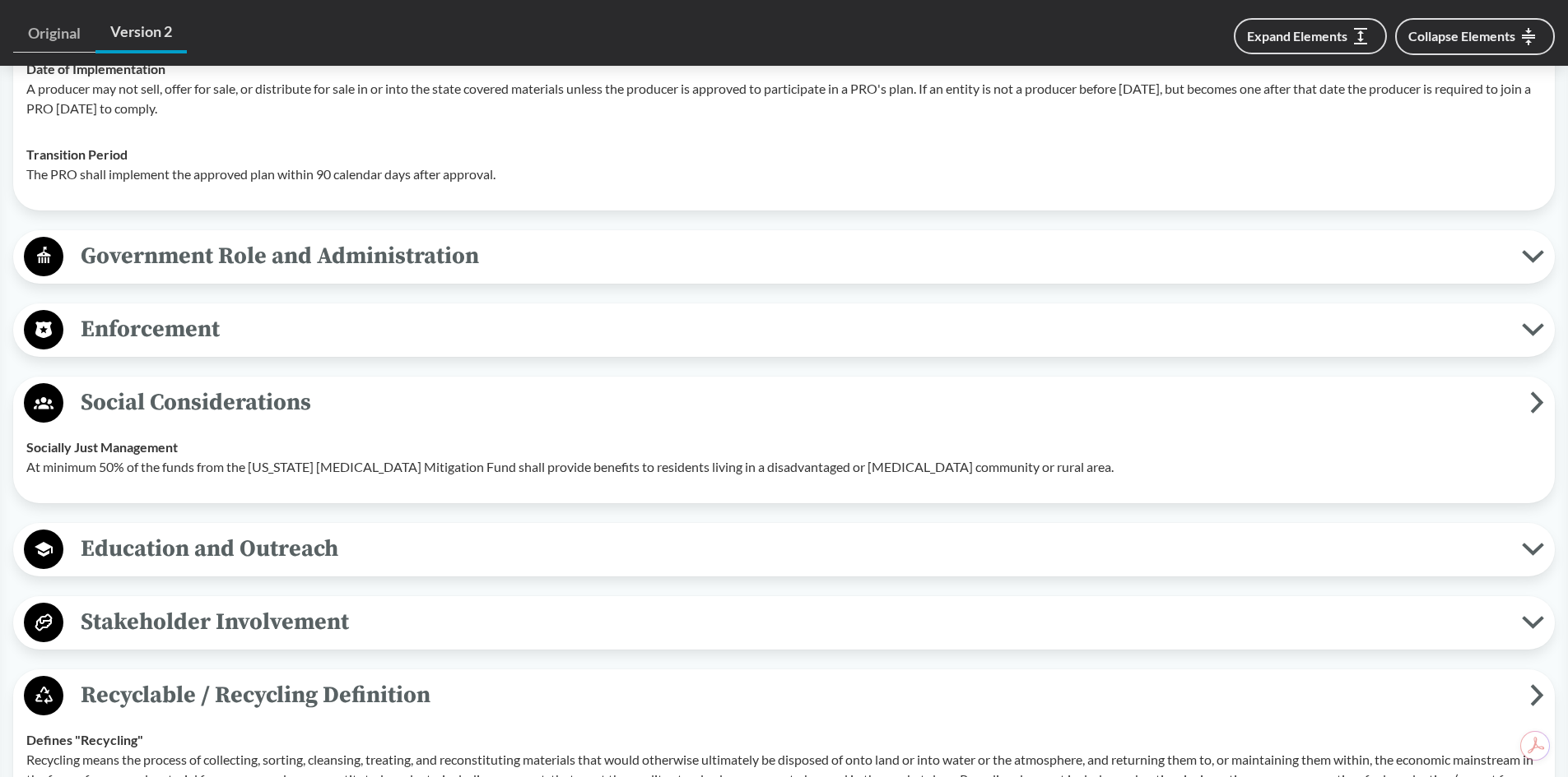
click at [357, 355] on div "Enforcement Reporting Requirements A PRO shall annually submit to the departmen…" at bounding box center [784, 330] width 1542 height 54
click at [357, 344] on span "Enforcement" at bounding box center [792, 329] width 1459 height 37
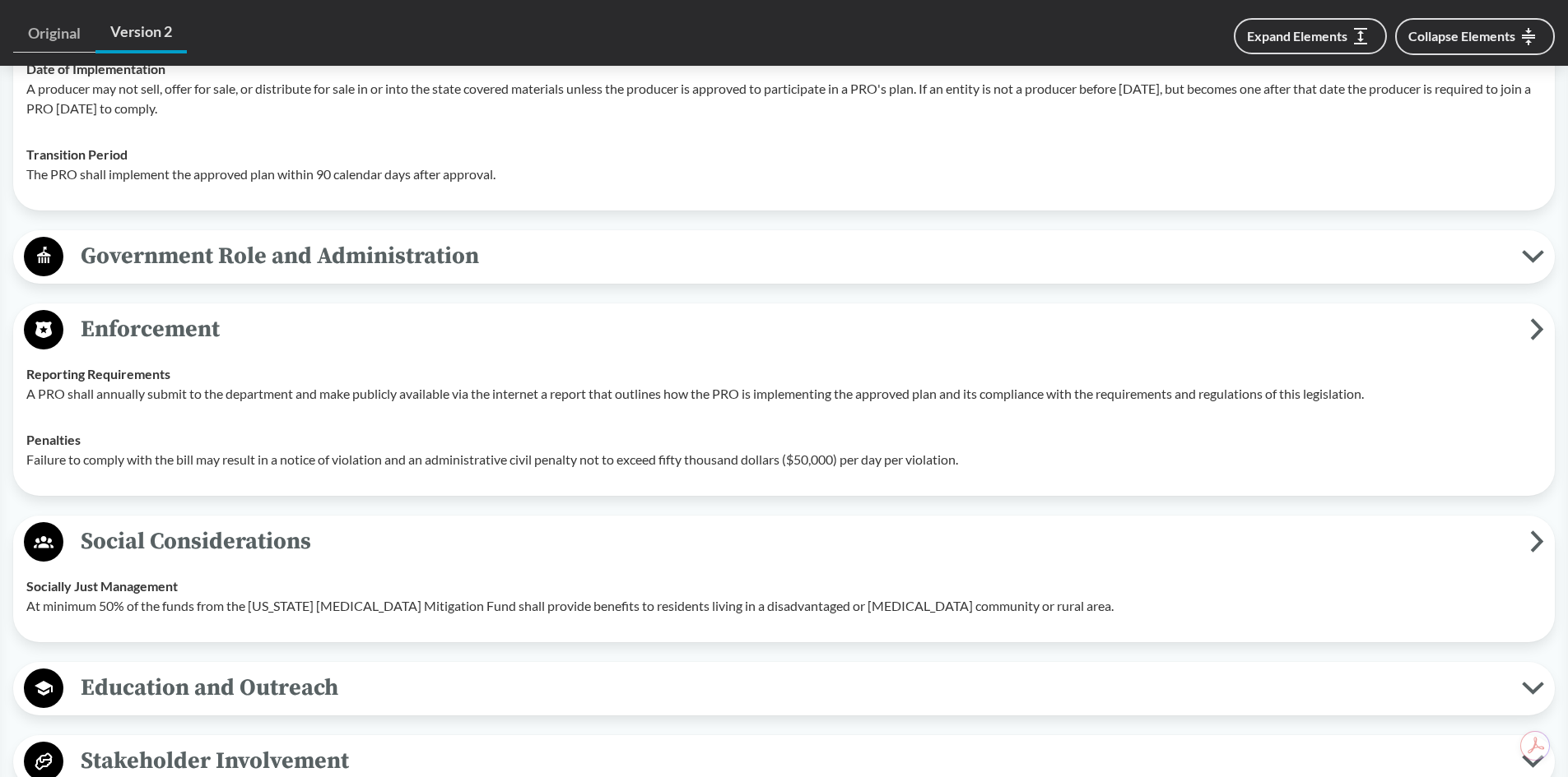
click at [450, 256] on span "Government Role and Administration" at bounding box center [792, 256] width 1459 height 37
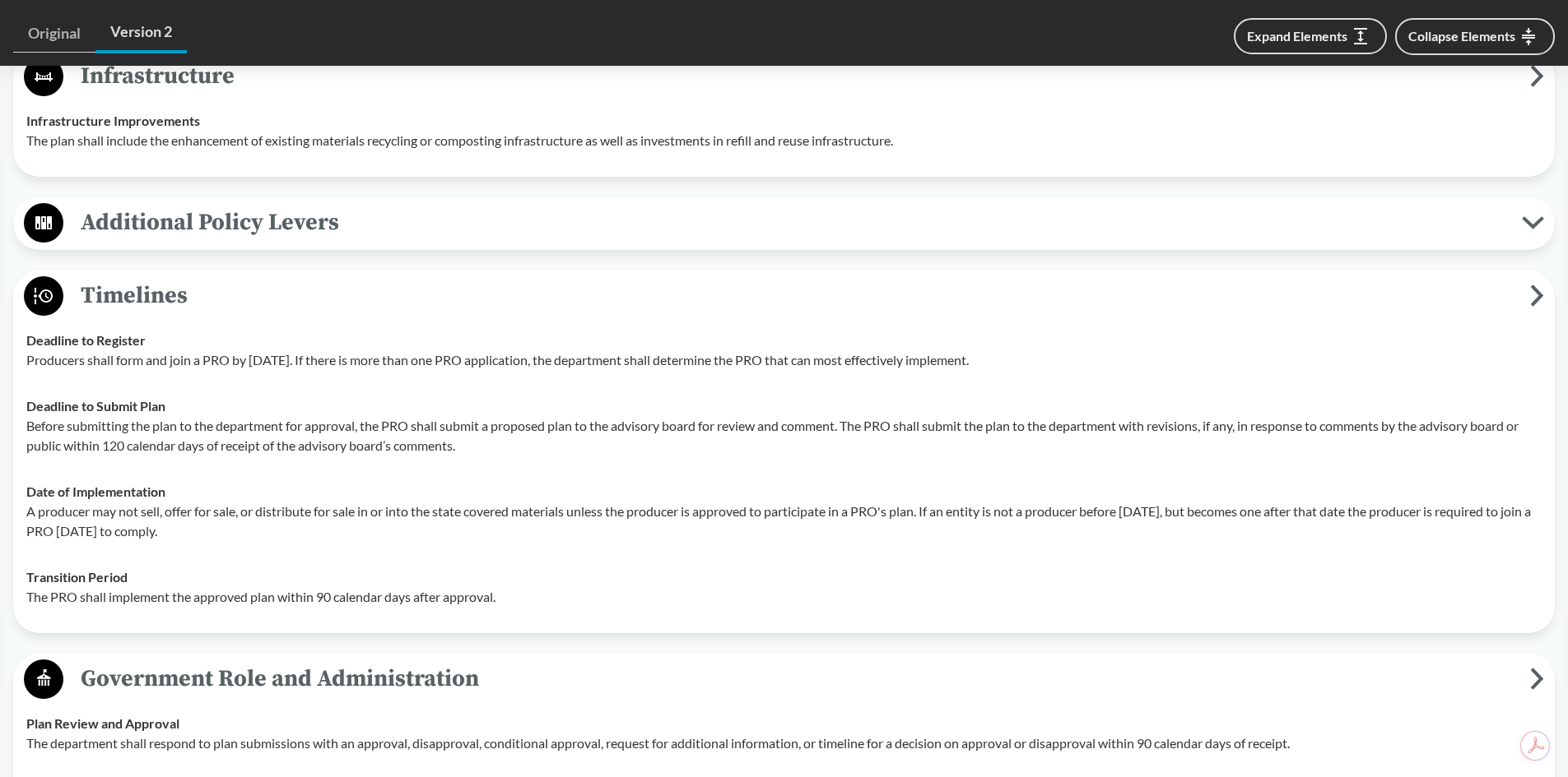
scroll to position [1372, 0]
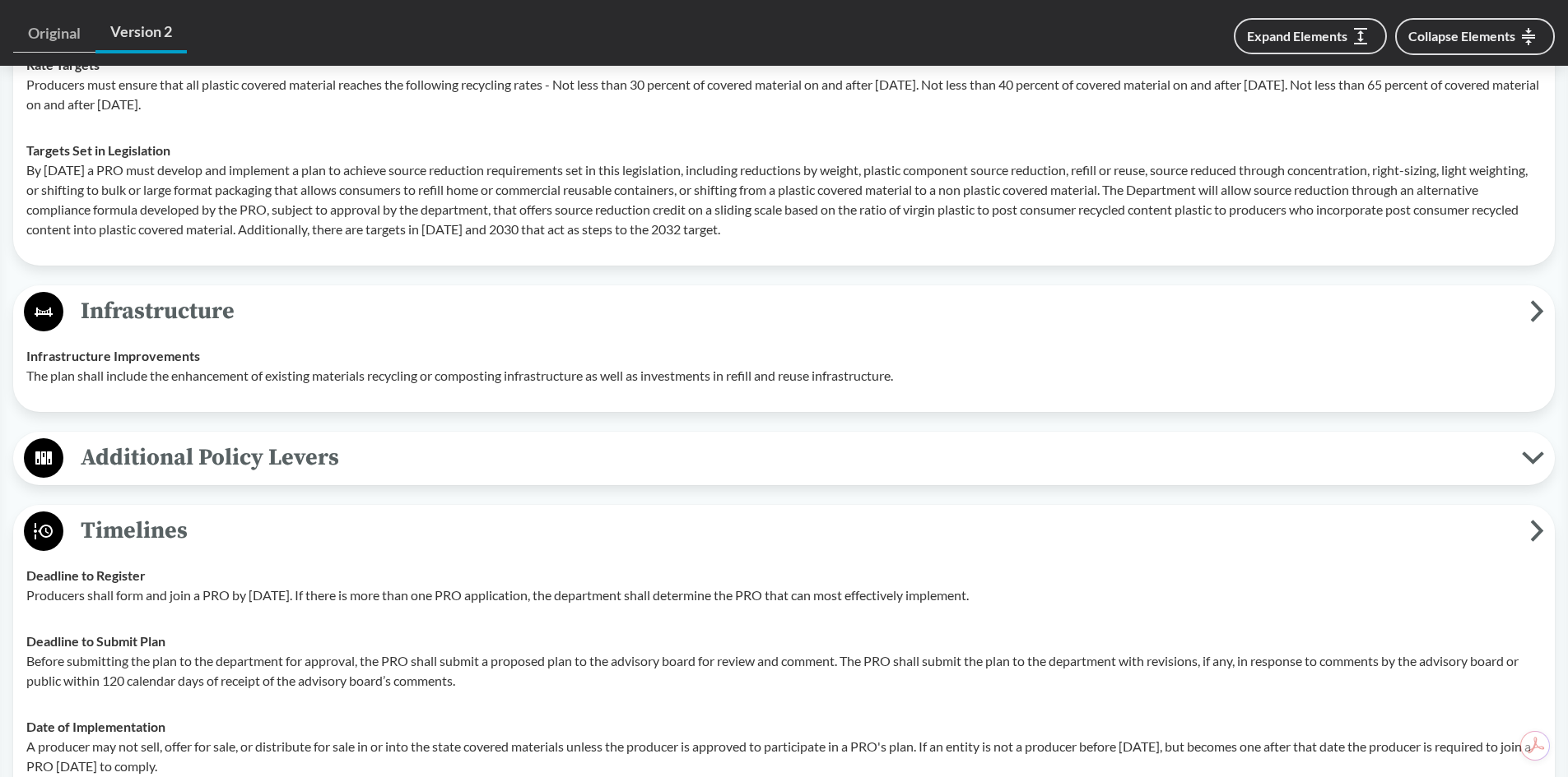
click at [542, 452] on span "Additional Policy Levers" at bounding box center [792, 457] width 1459 height 37
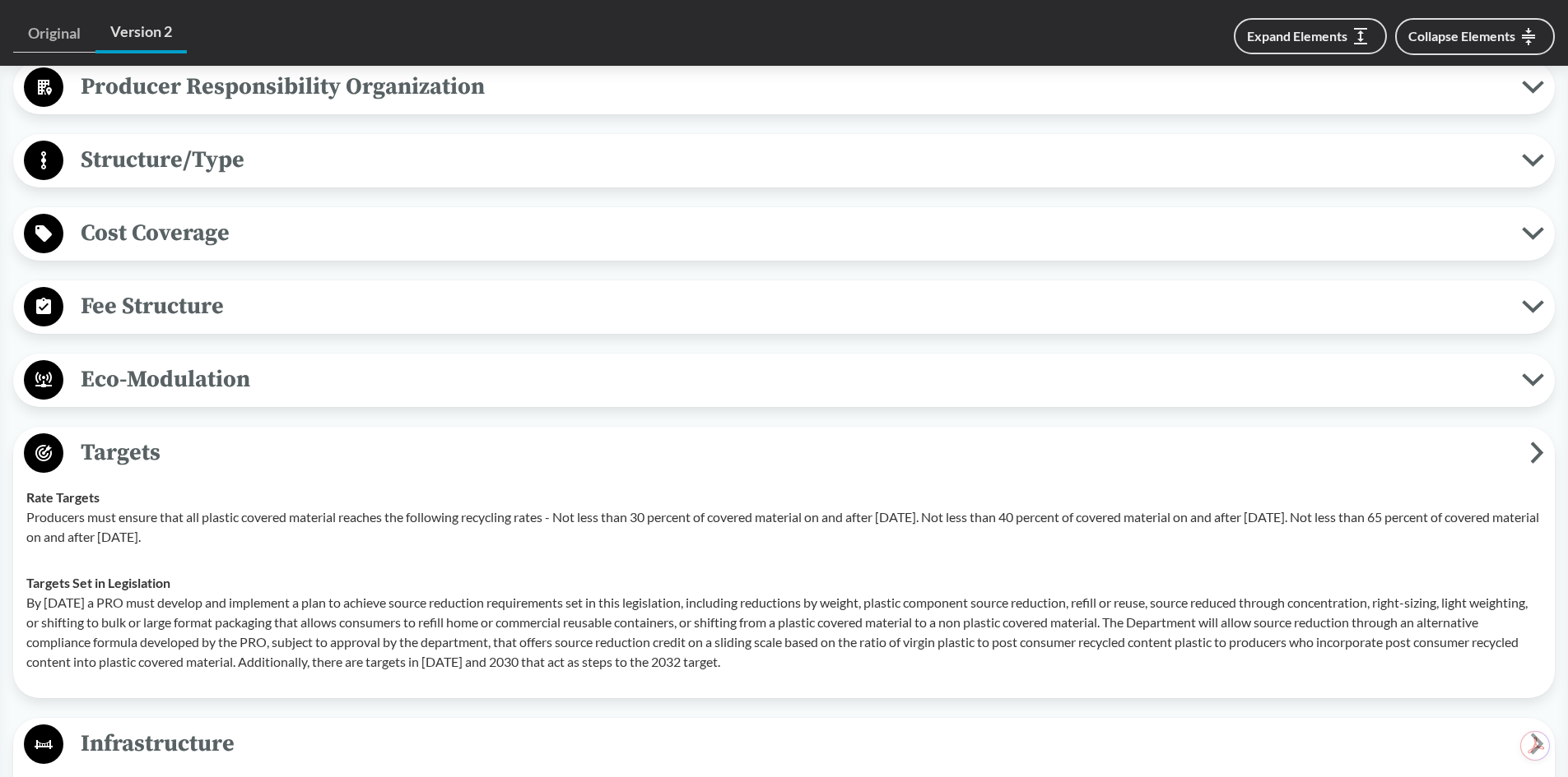
scroll to position [796, 0]
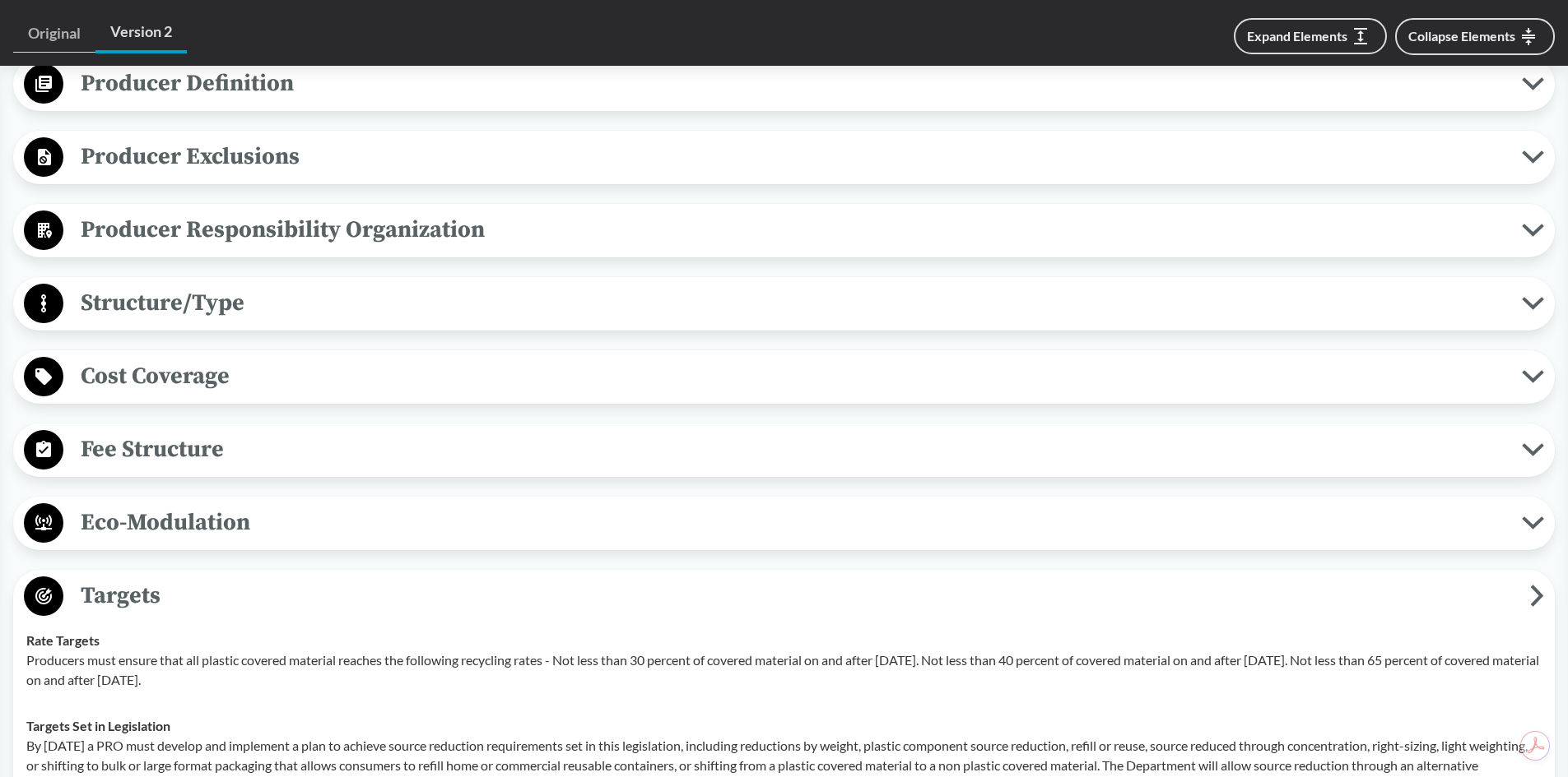
click at [301, 513] on span "Eco-Modulation" at bounding box center [792, 522] width 1459 height 37
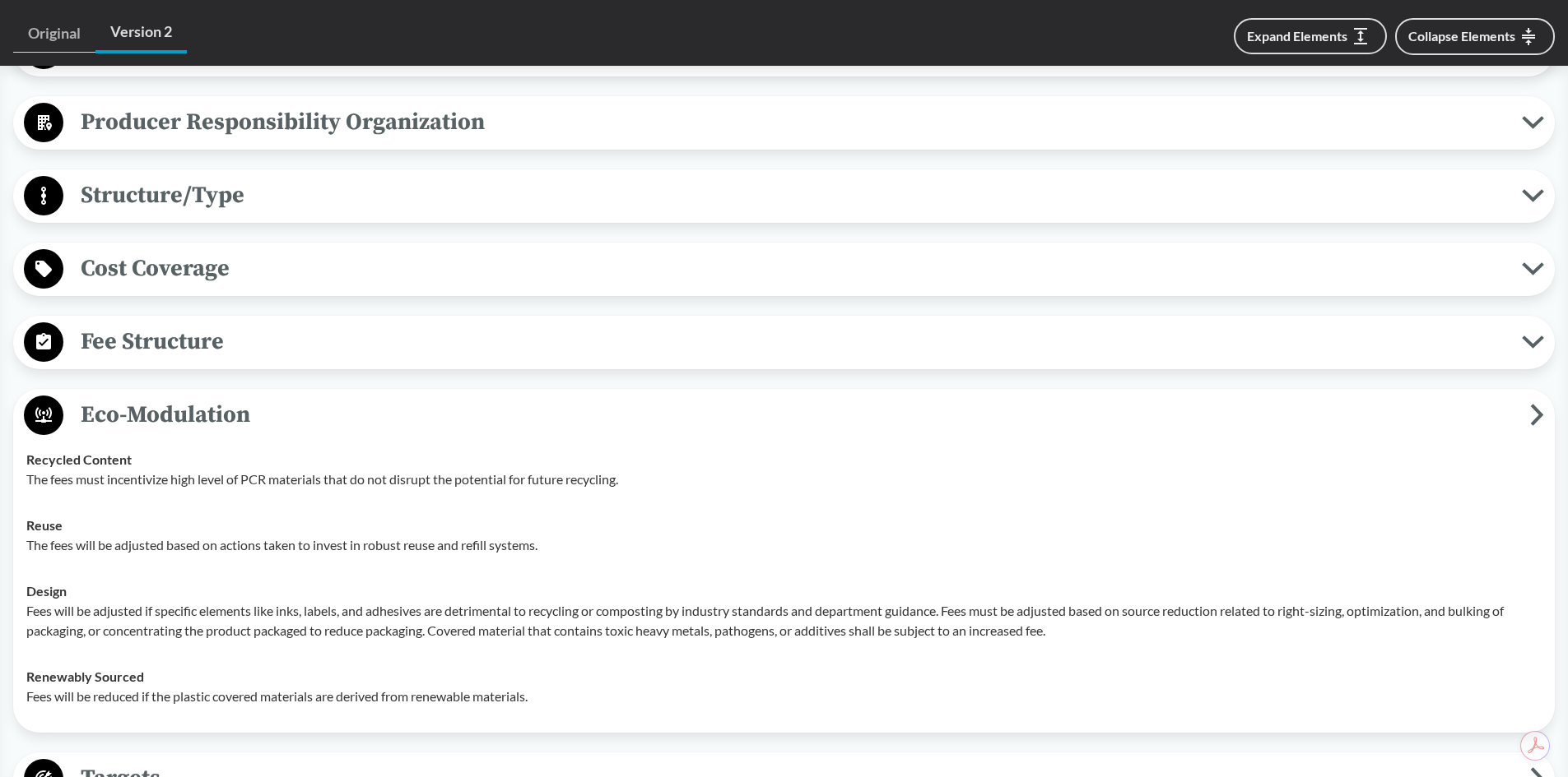
scroll to position [879, 0]
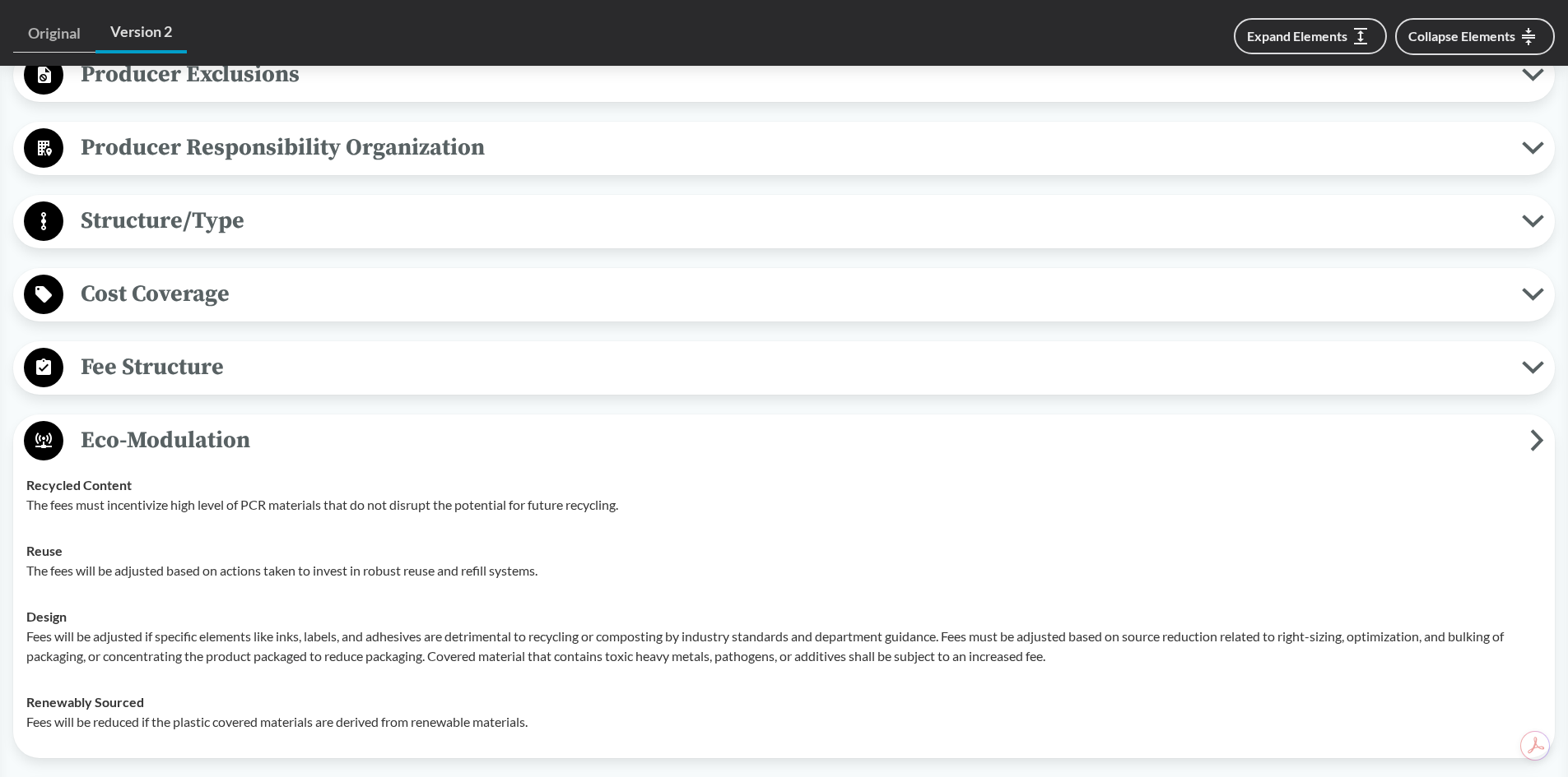
click at [351, 240] on button "Structure/Type" at bounding box center [784, 222] width 1530 height 41
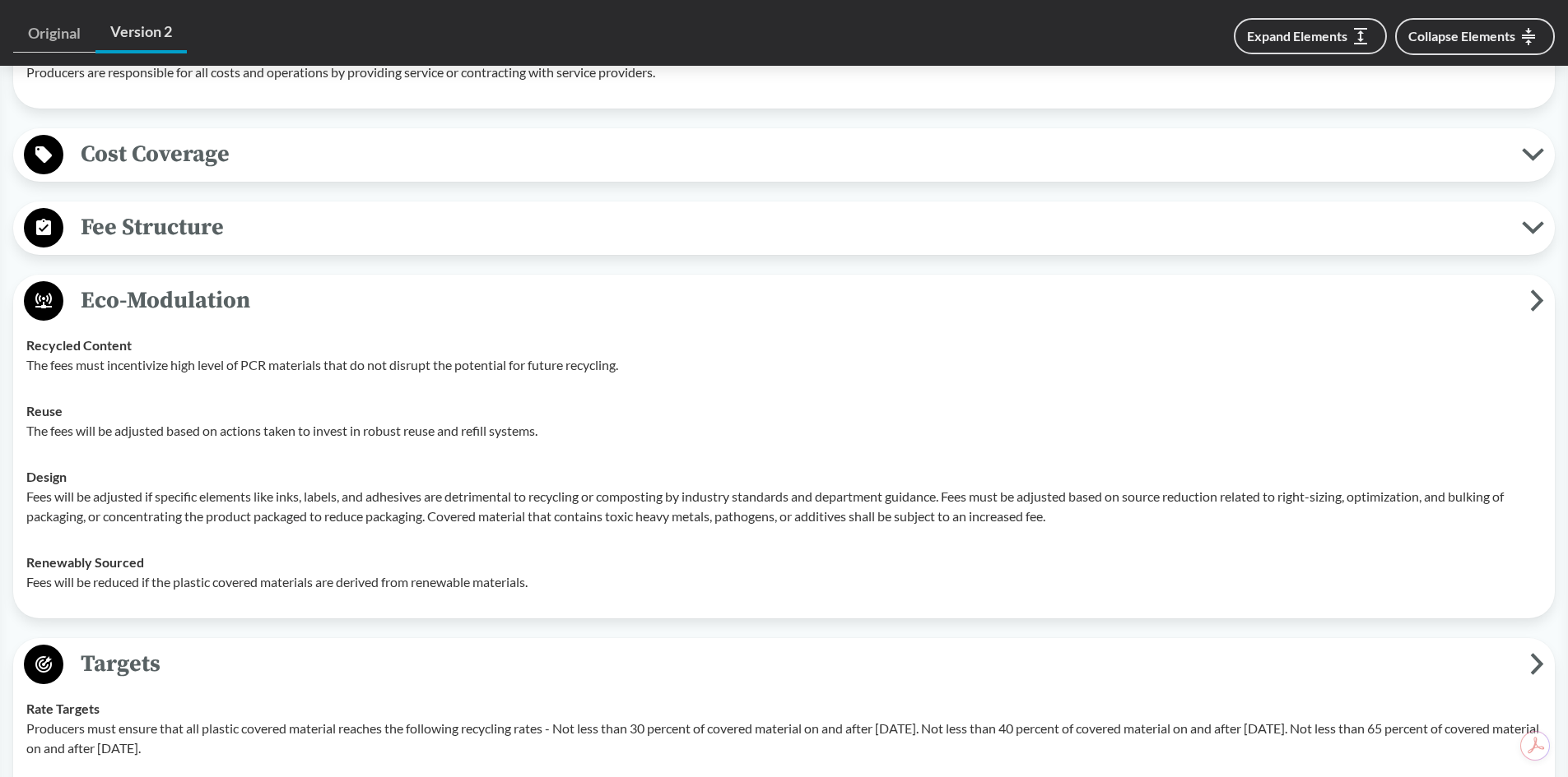
scroll to position [961, 0]
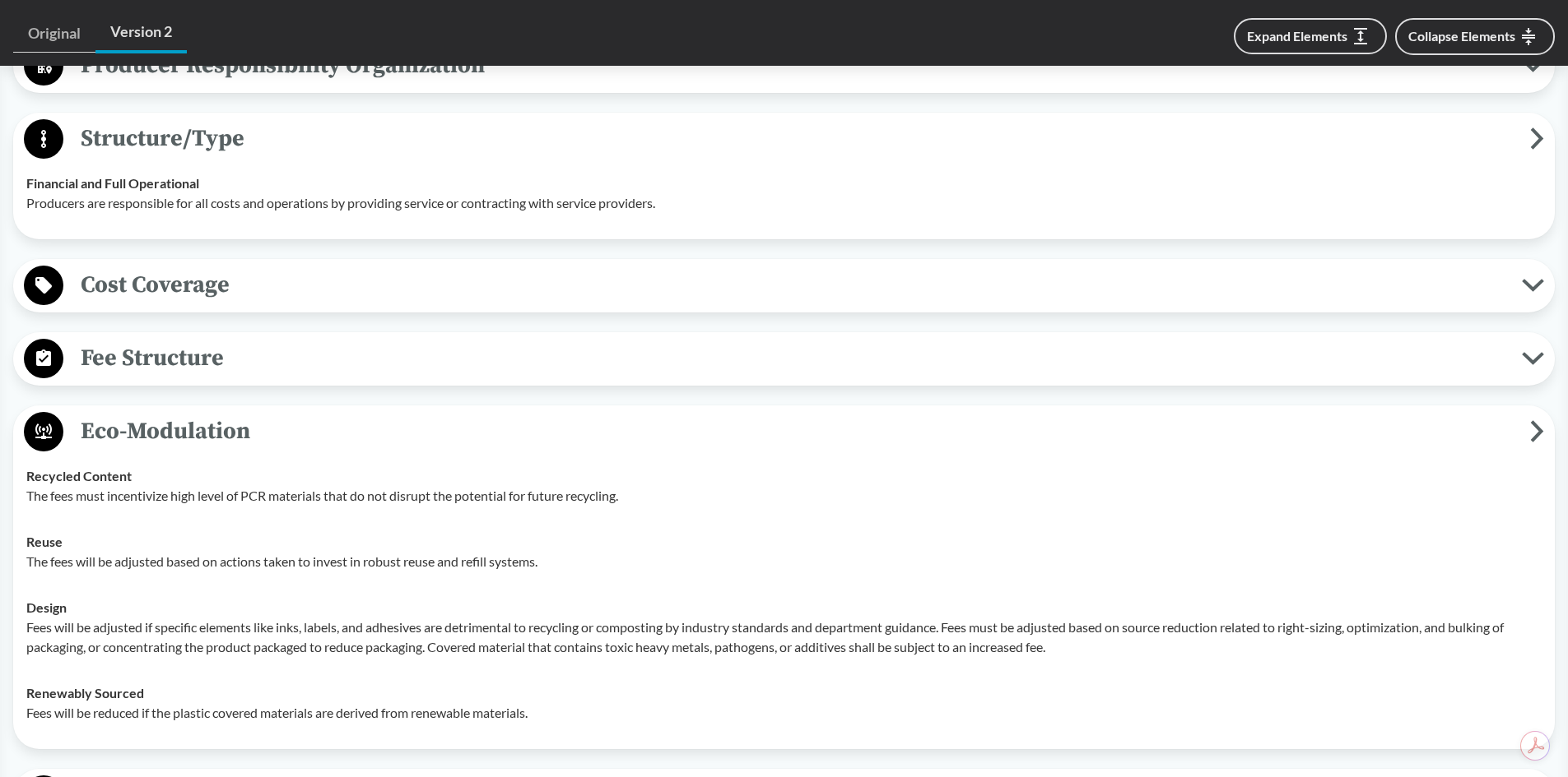
click at [332, 364] on span "Fee Structure" at bounding box center [792, 357] width 1459 height 37
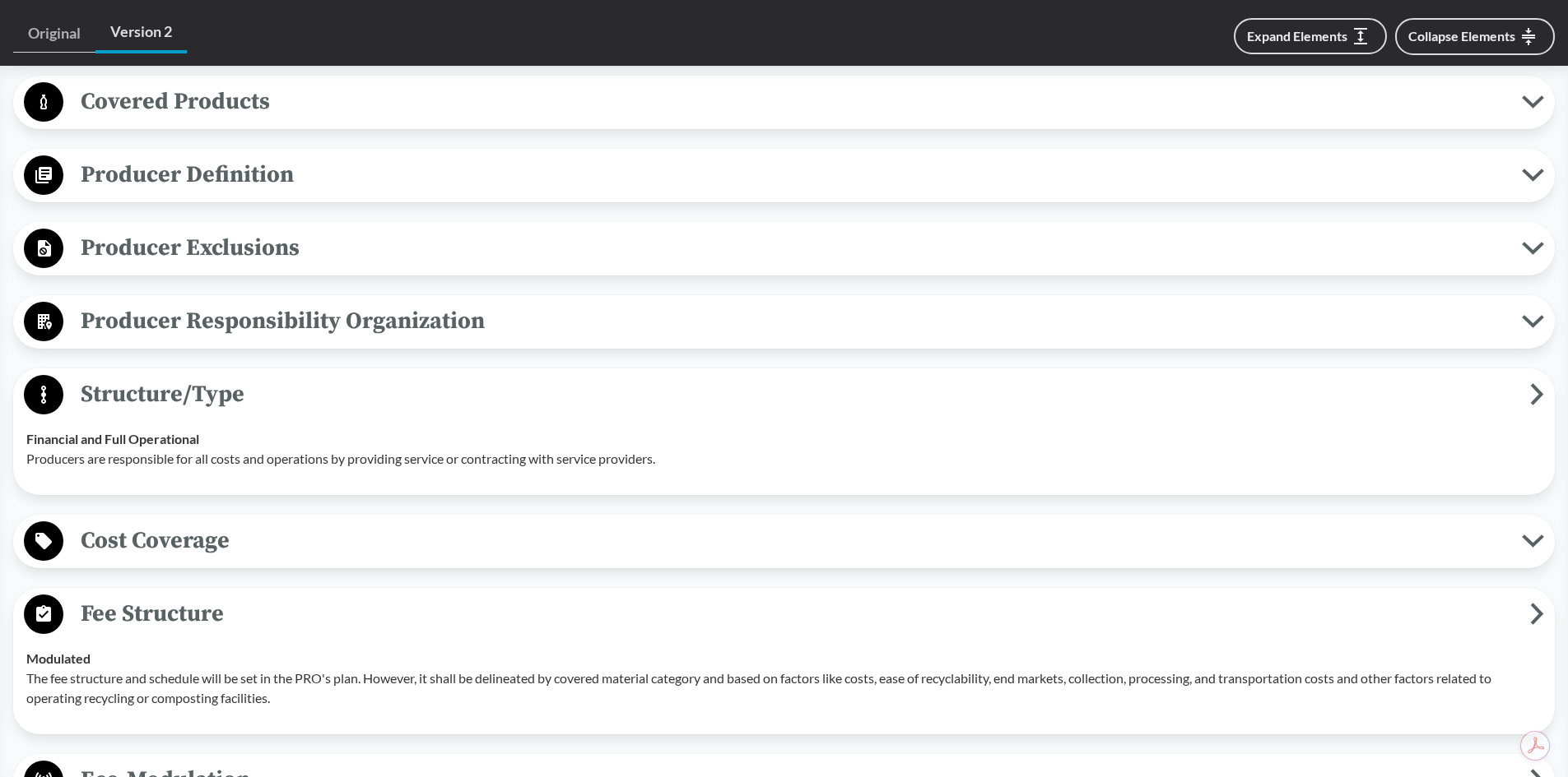
scroll to position [632, 0]
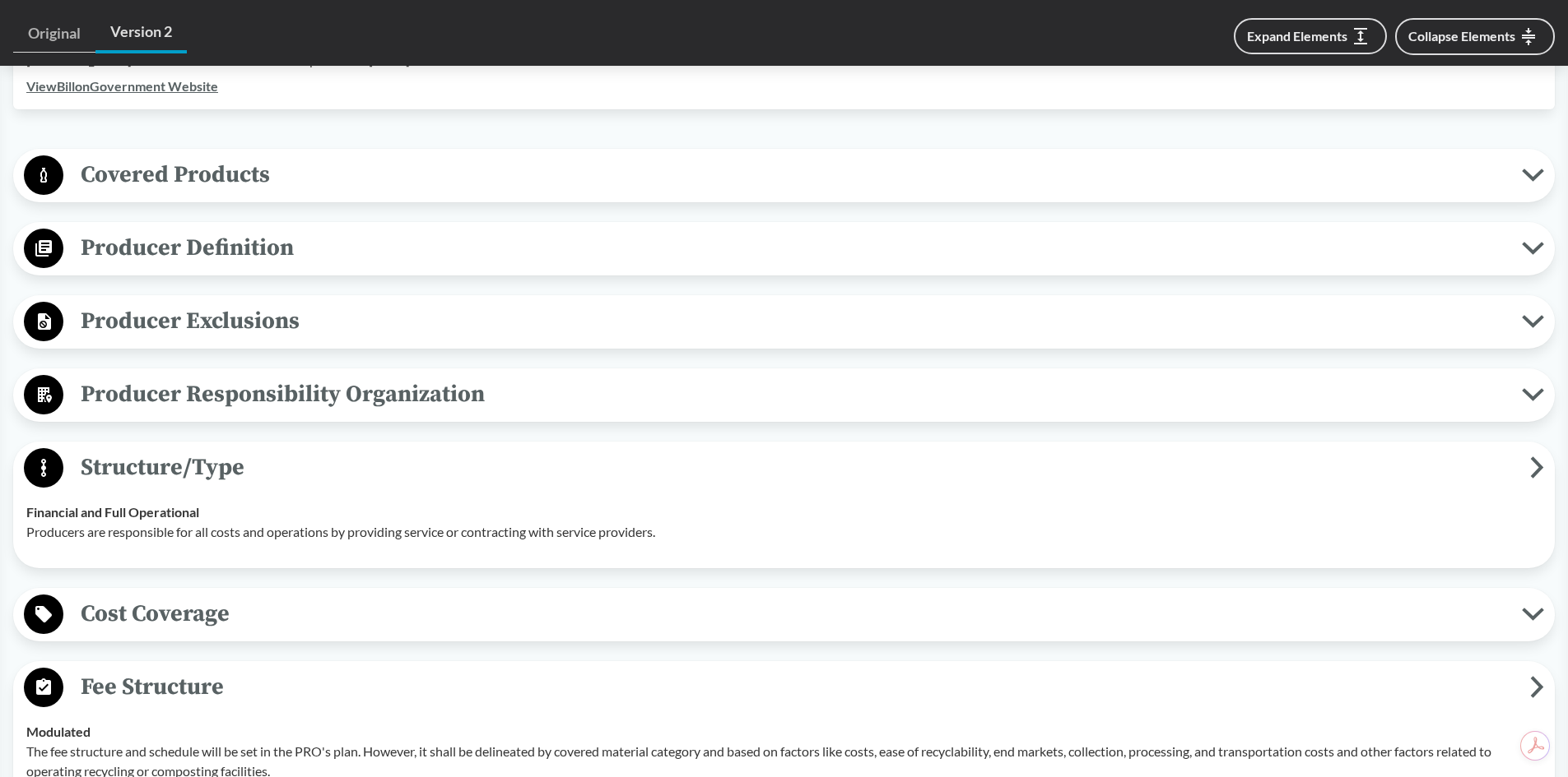
click at [196, 318] on span "Producer Exclusions" at bounding box center [792, 321] width 1459 height 37
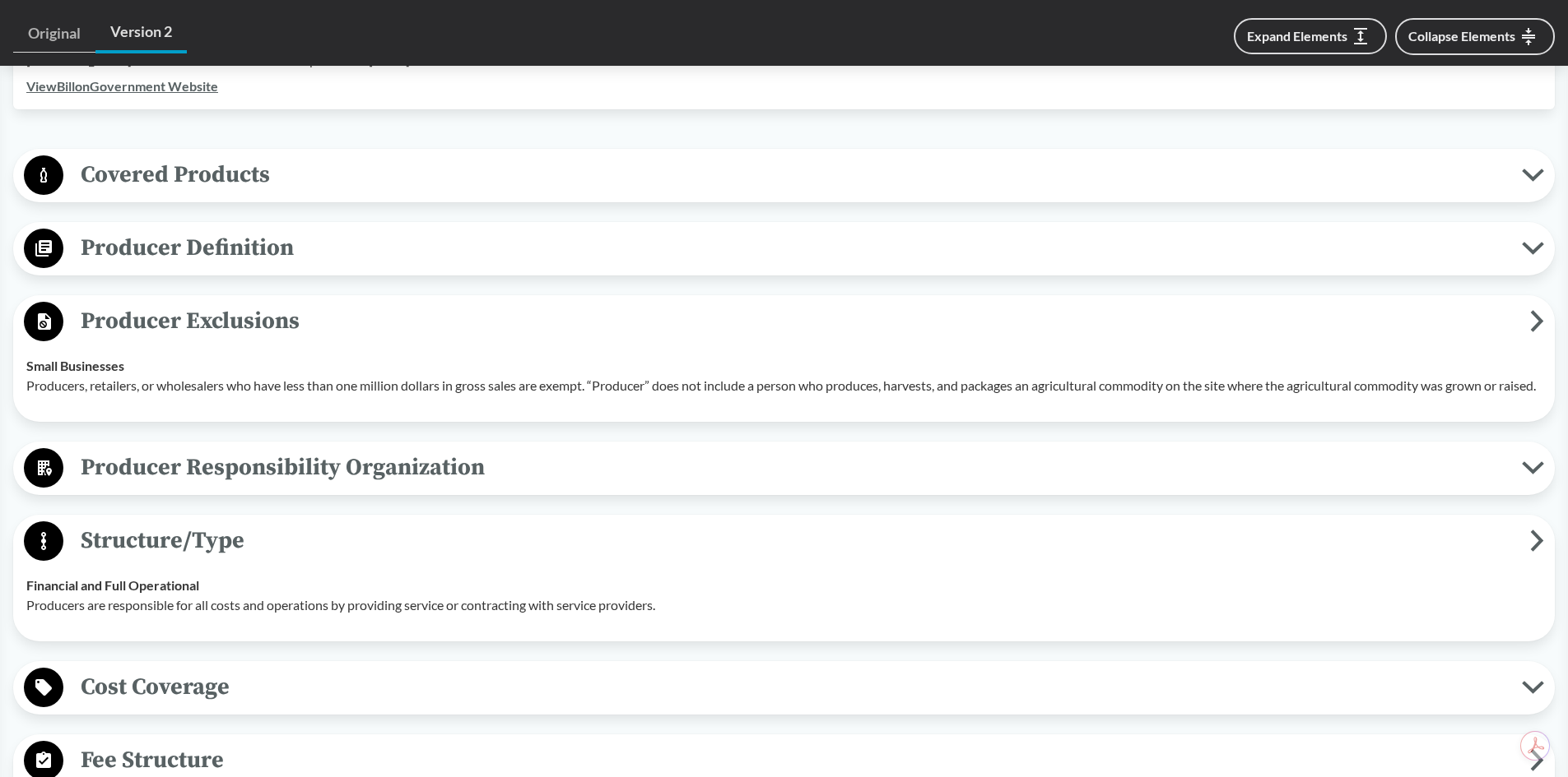
click at [216, 253] on span "Producer Definition" at bounding box center [792, 247] width 1459 height 37
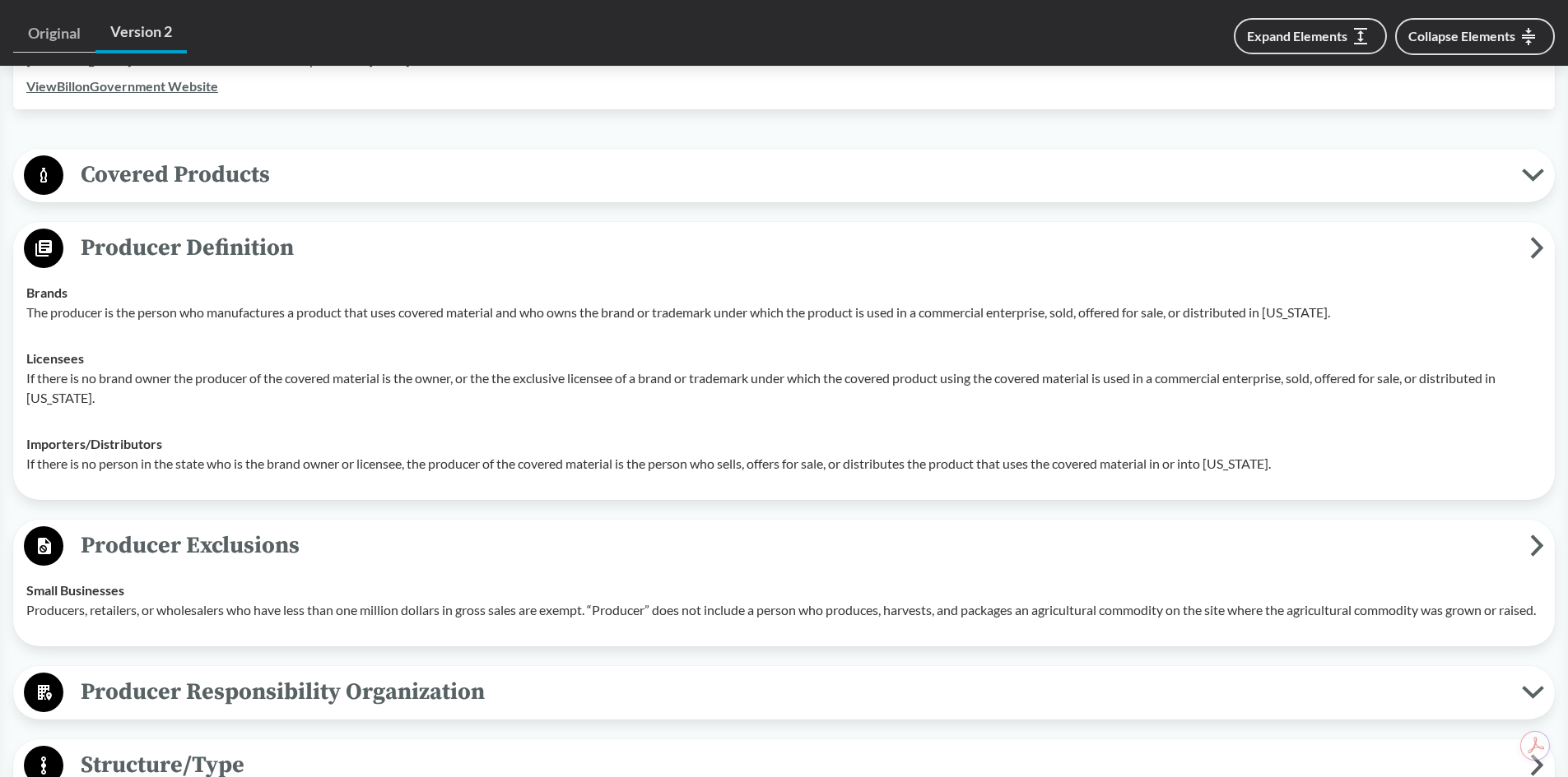
click at [239, 166] on span "Covered Products" at bounding box center [792, 174] width 1459 height 37
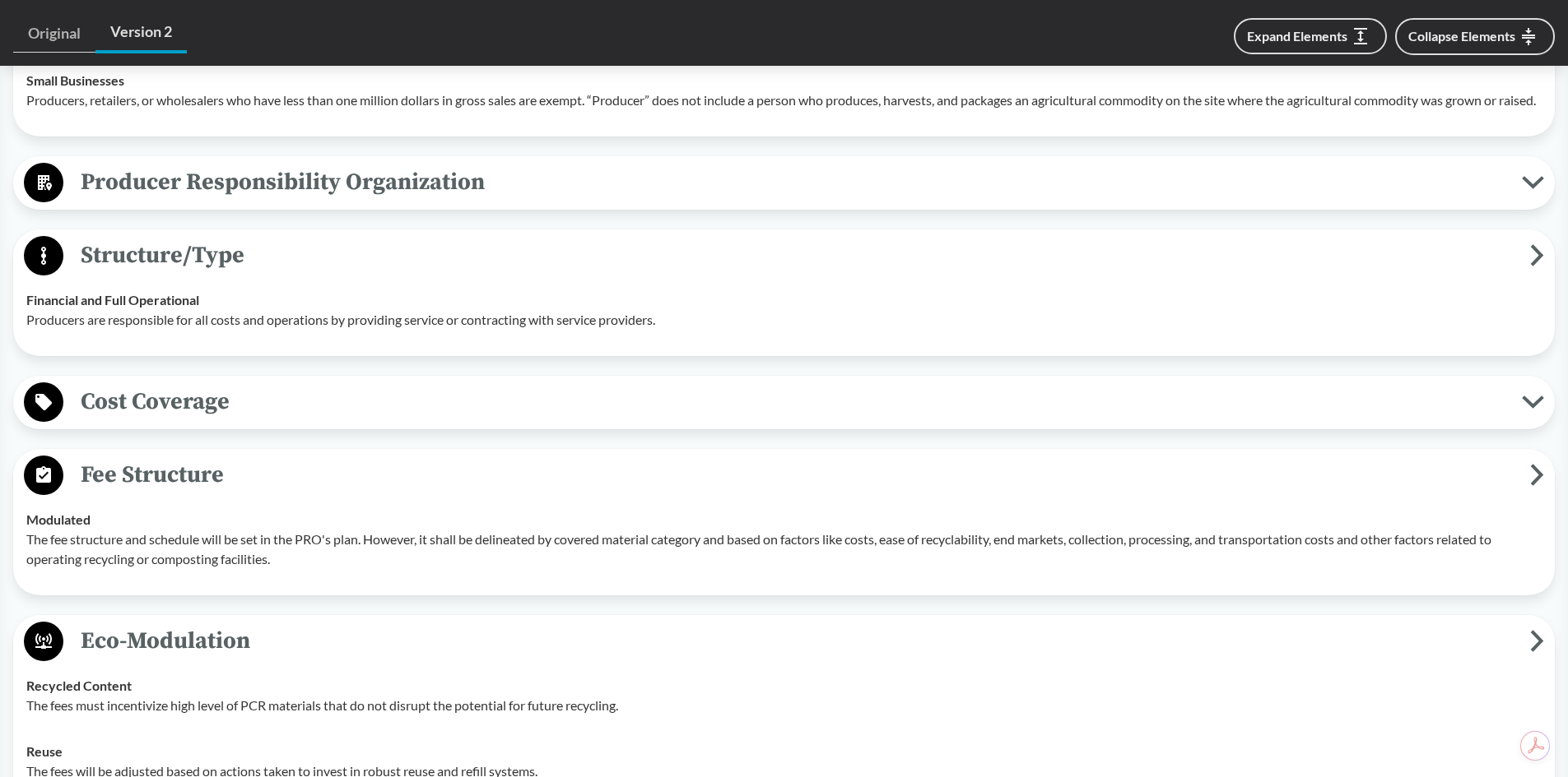
scroll to position [1701, 0]
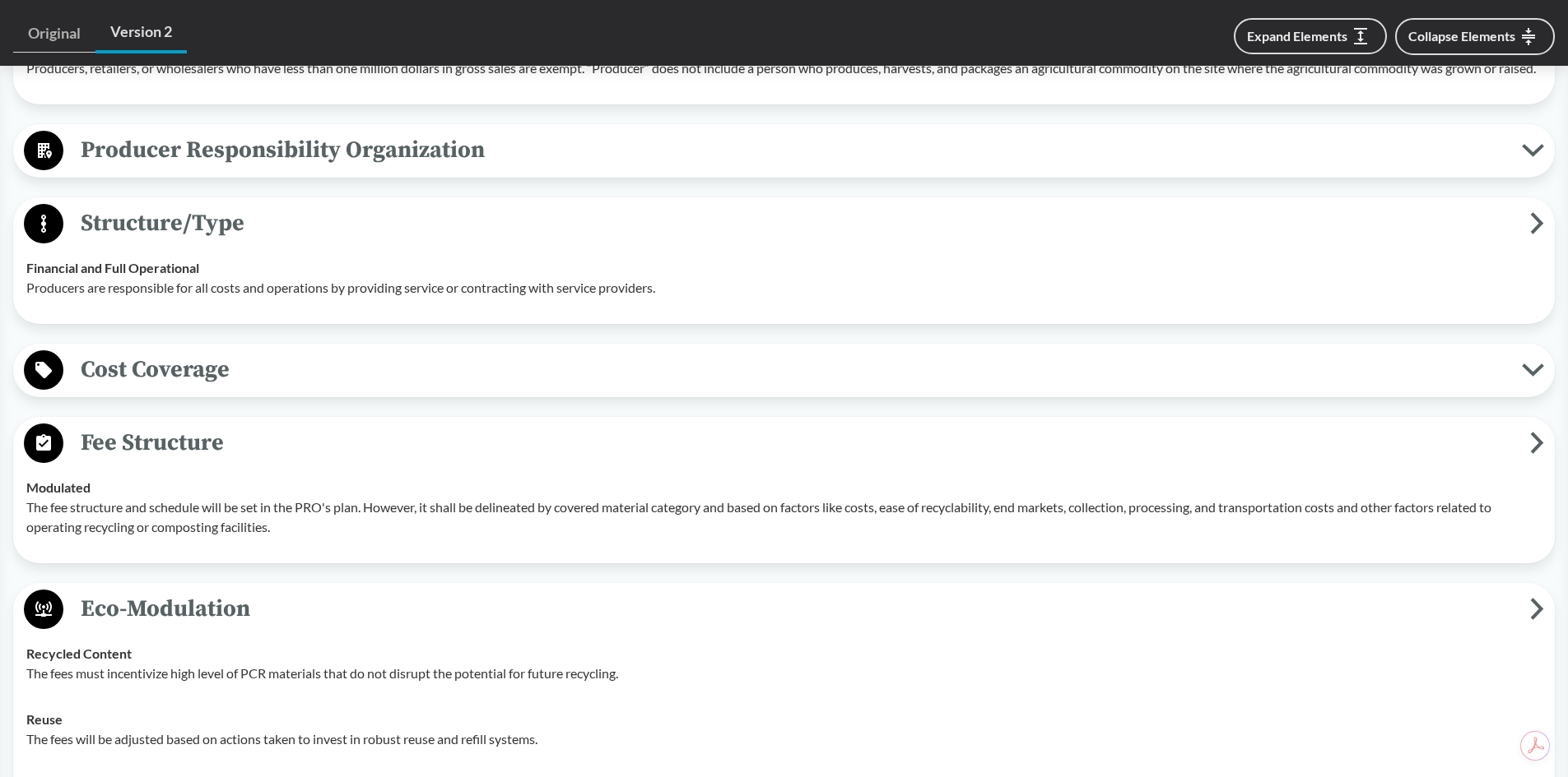
click at [537, 164] on span "Producer Responsibility Organization" at bounding box center [792, 150] width 1459 height 37
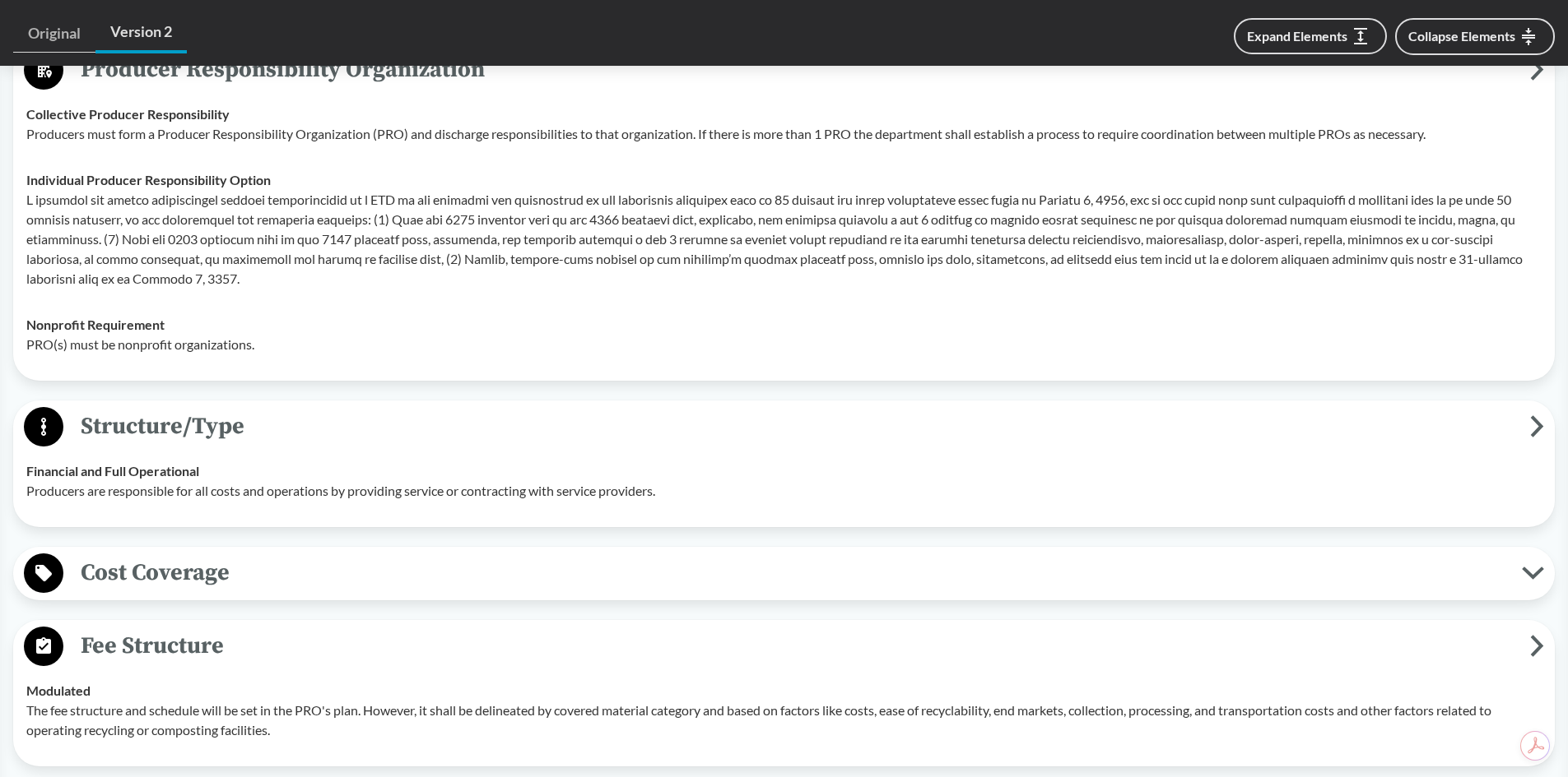
scroll to position [1948, 0]
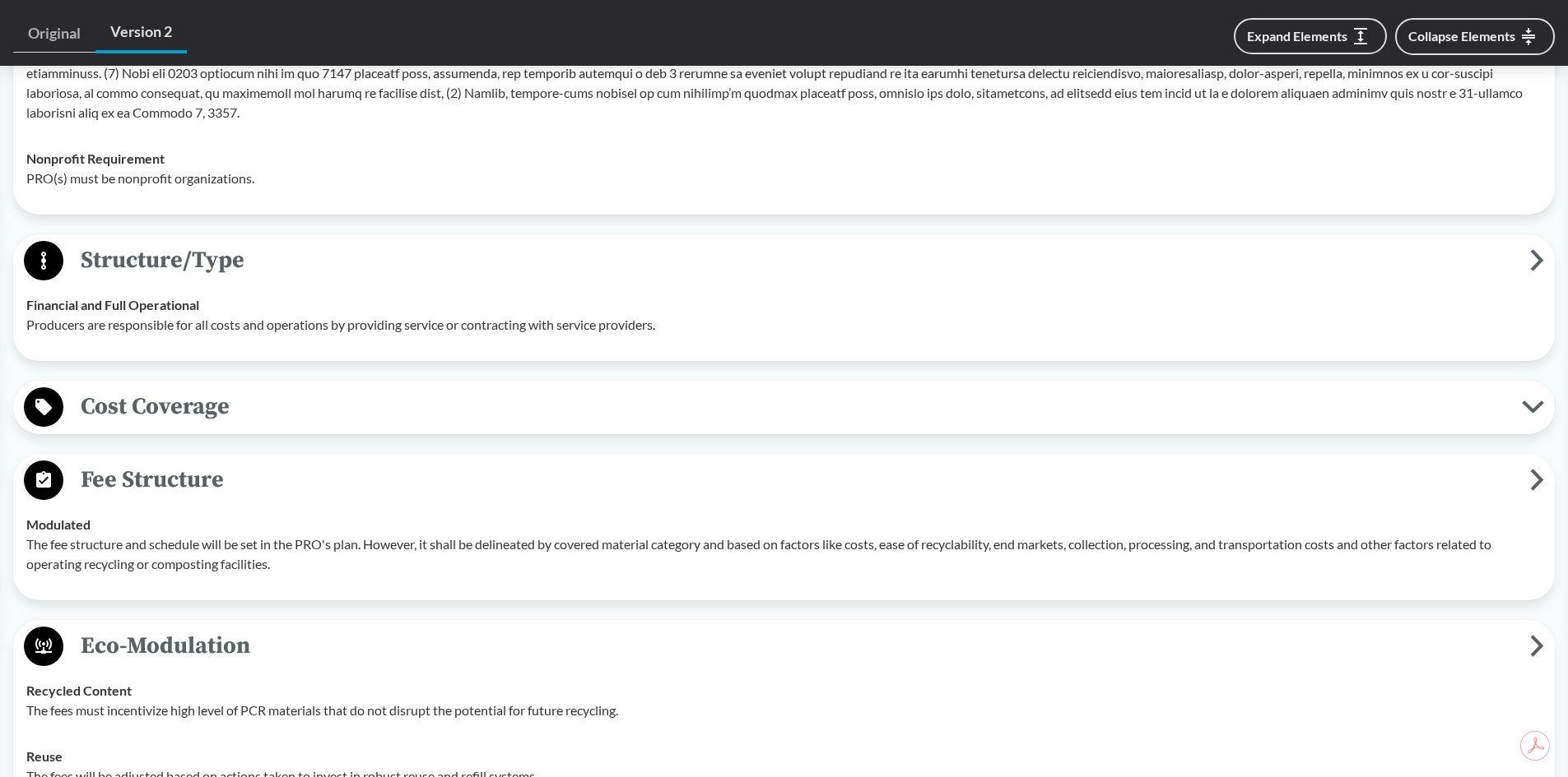
click at [498, 425] on span "Cost Coverage" at bounding box center [792, 406] width 1459 height 37
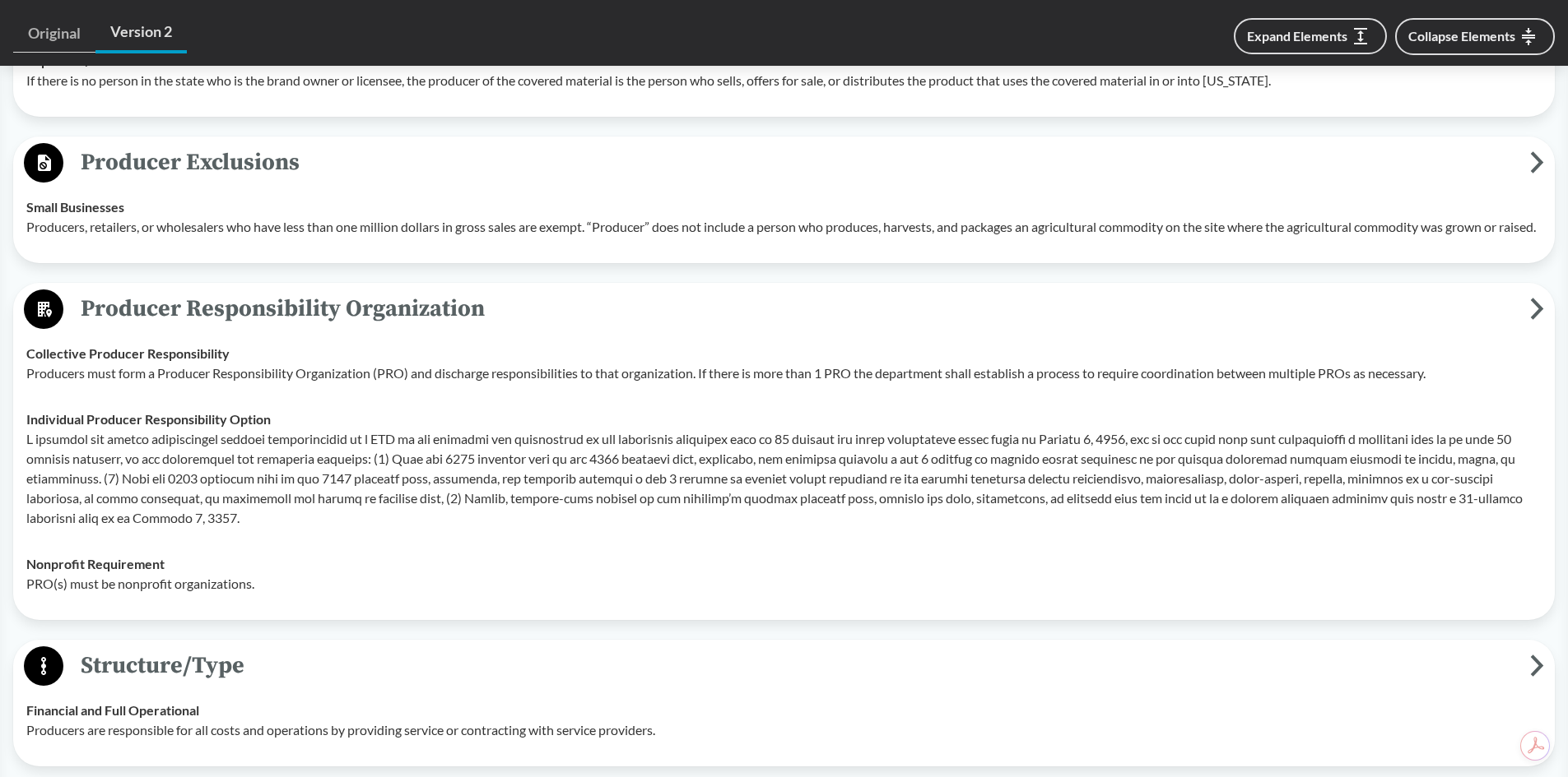
scroll to position [1783, 0]
